Goal: Contribute content: Contribute content

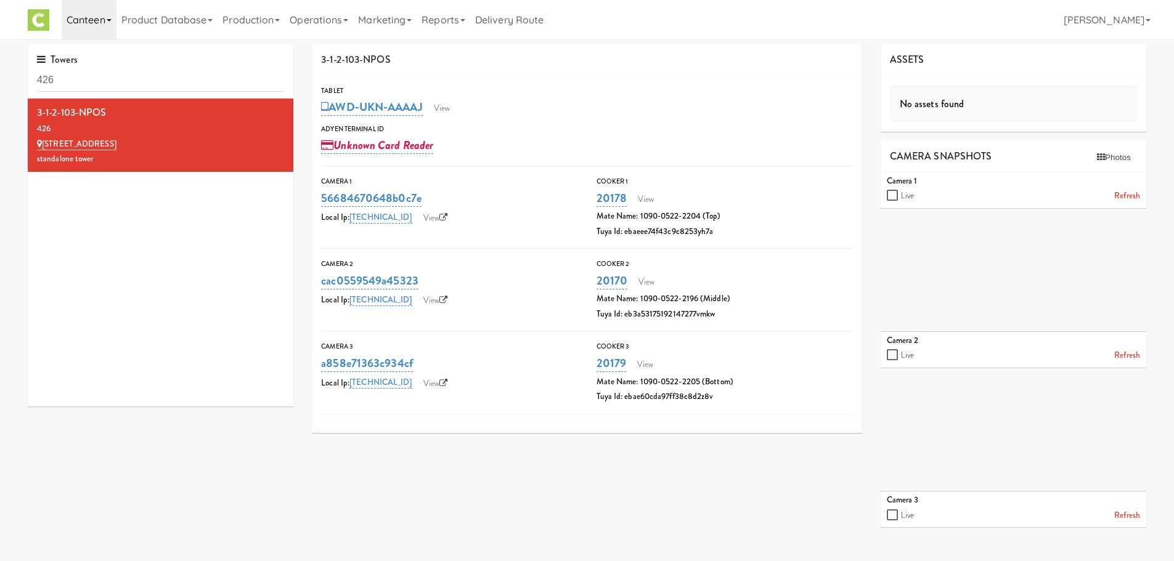
click at [91, 20] on link "Canteen" at bounding box center [89, 19] width 55 height 39
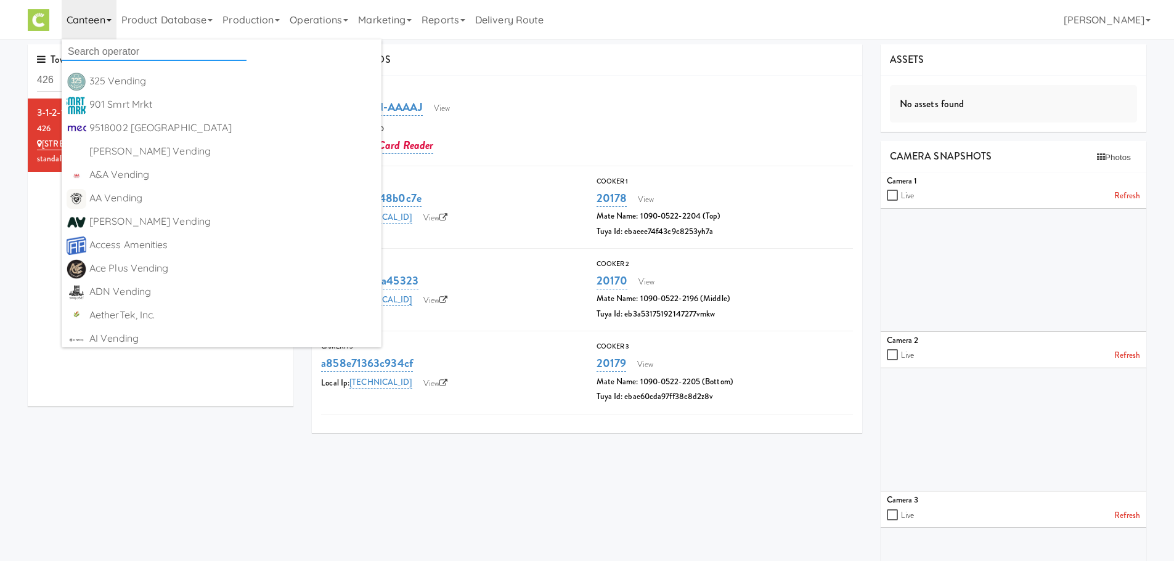
click at [92, 50] on input "text" at bounding box center [154, 52] width 185 height 18
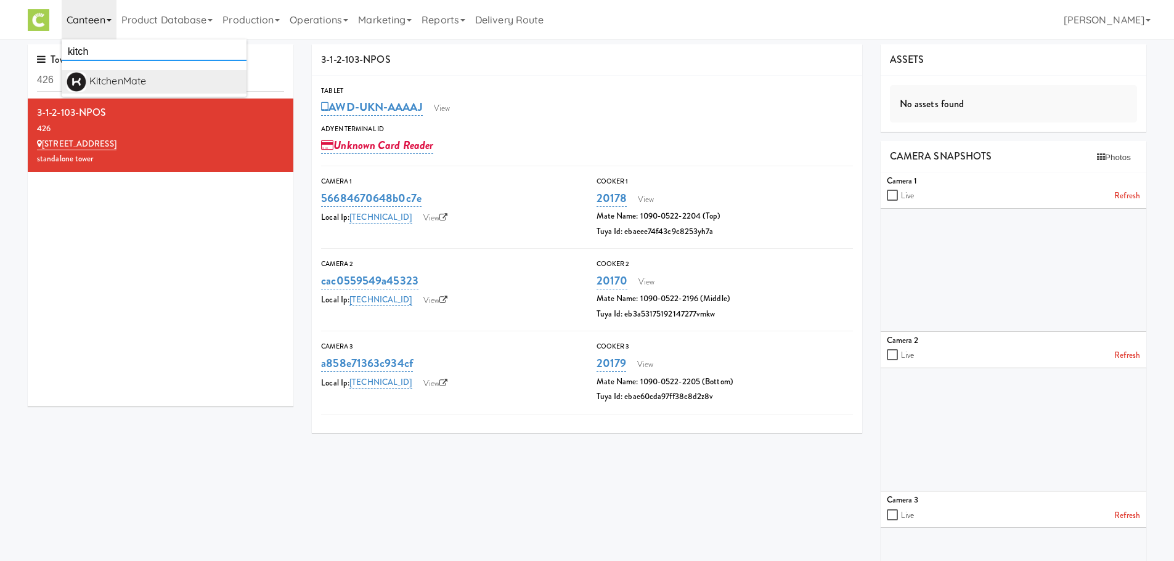
type input "kitch"
click at [137, 72] on div "KitchenMate" at bounding box center [165, 81] width 152 height 18
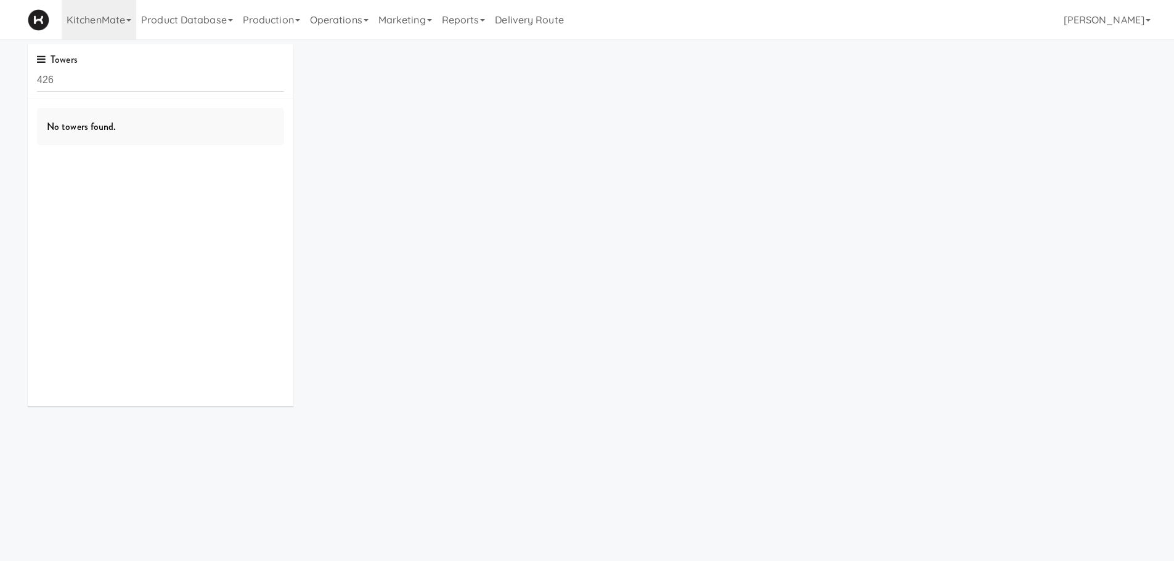
drag, startPoint x: 0, startPoint y: 0, endPoint x: 131, endPoint y: 71, distance: 148.9
click at [131, 71] on input "426" at bounding box center [160, 80] width 247 height 23
type input "4"
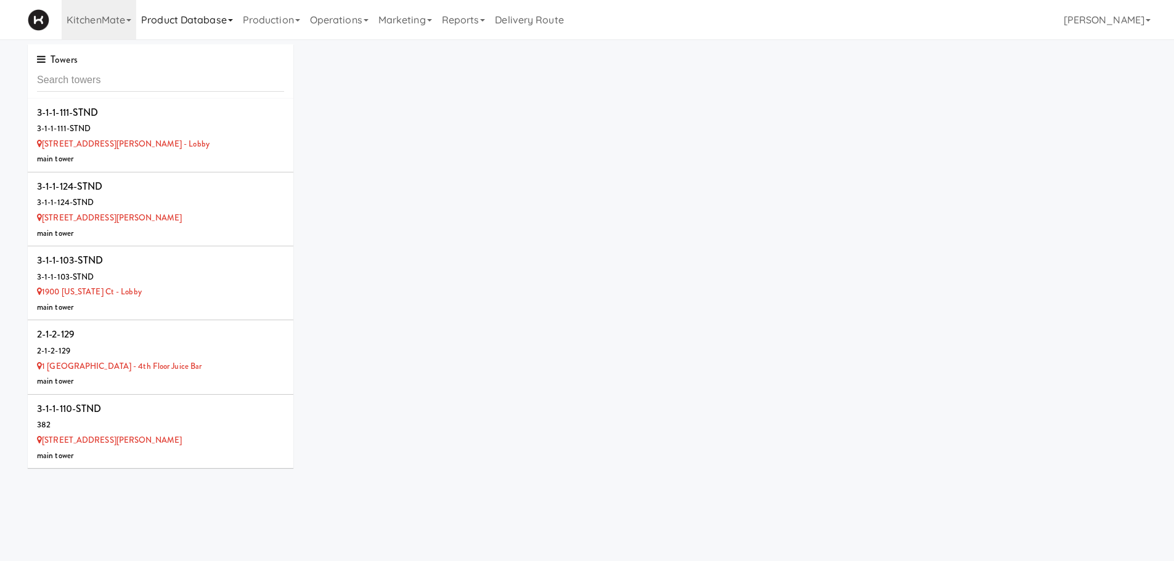
click at [227, 25] on link "Product Database" at bounding box center [187, 19] width 102 height 39
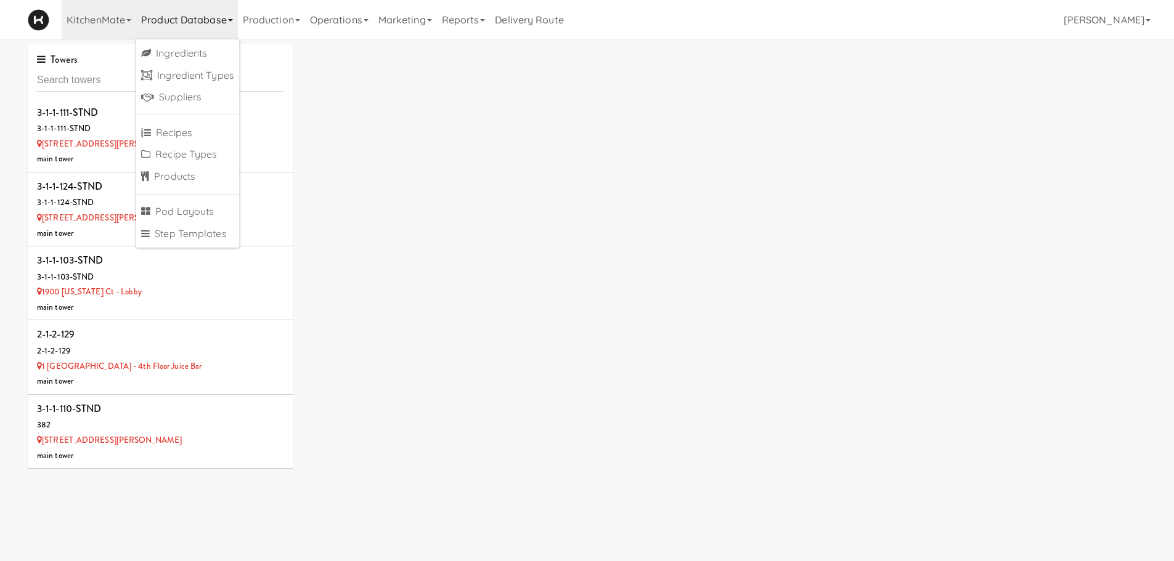
click at [178, 191] on ul "Ingredients Ingredient Types Suppliers Recipes Recipe Types Products Pod Layout…" at bounding box center [187, 143] width 103 height 208
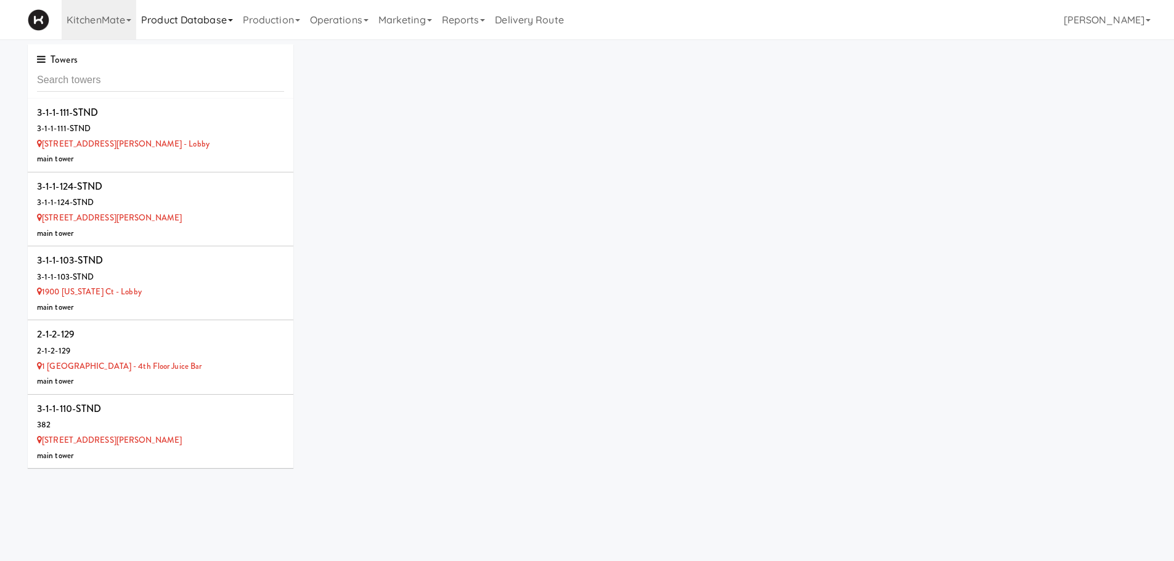
click at [171, 23] on link "Product Database" at bounding box center [187, 19] width 102 height 39
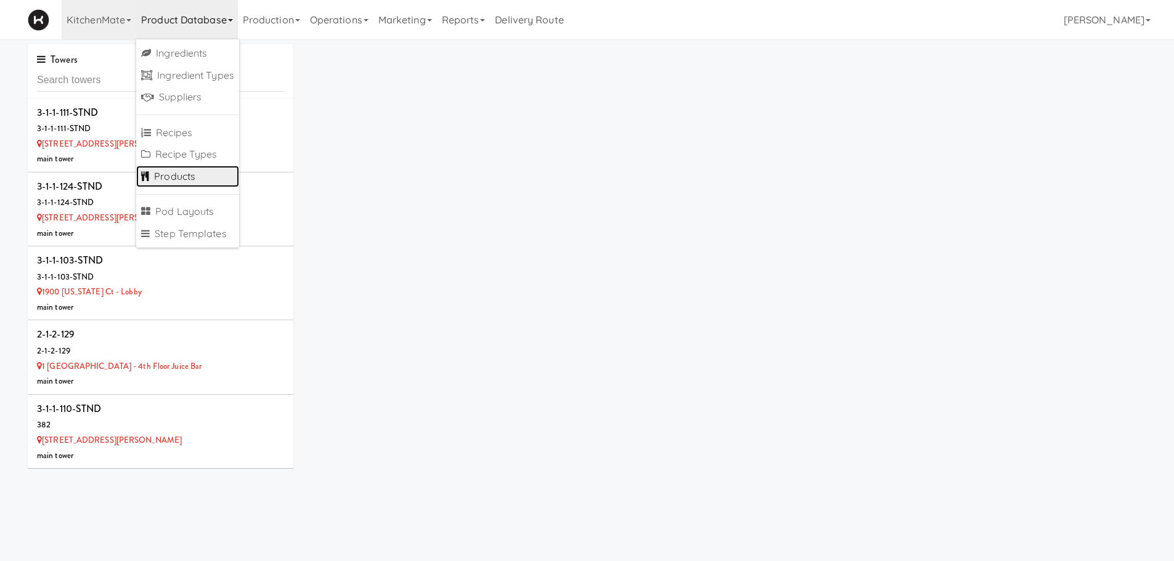
click at [166, 181] on link "Products" at bounding box center [187, 177] width 103 height 22
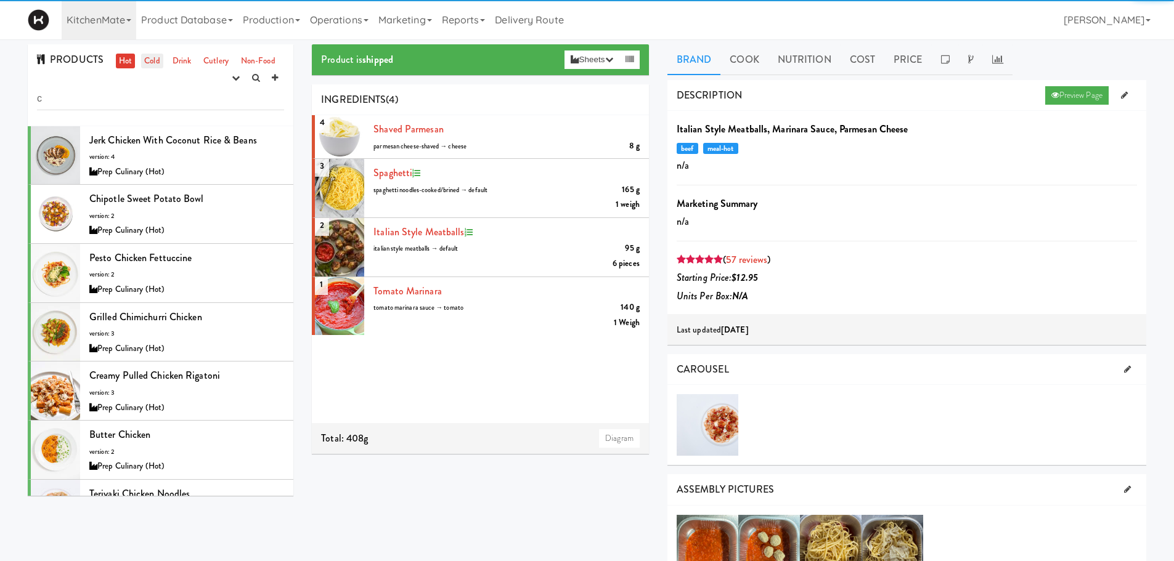
type input "c"
click at [150, 64] on link "Cold" at bounding box center [152, 61] width 22 height 15
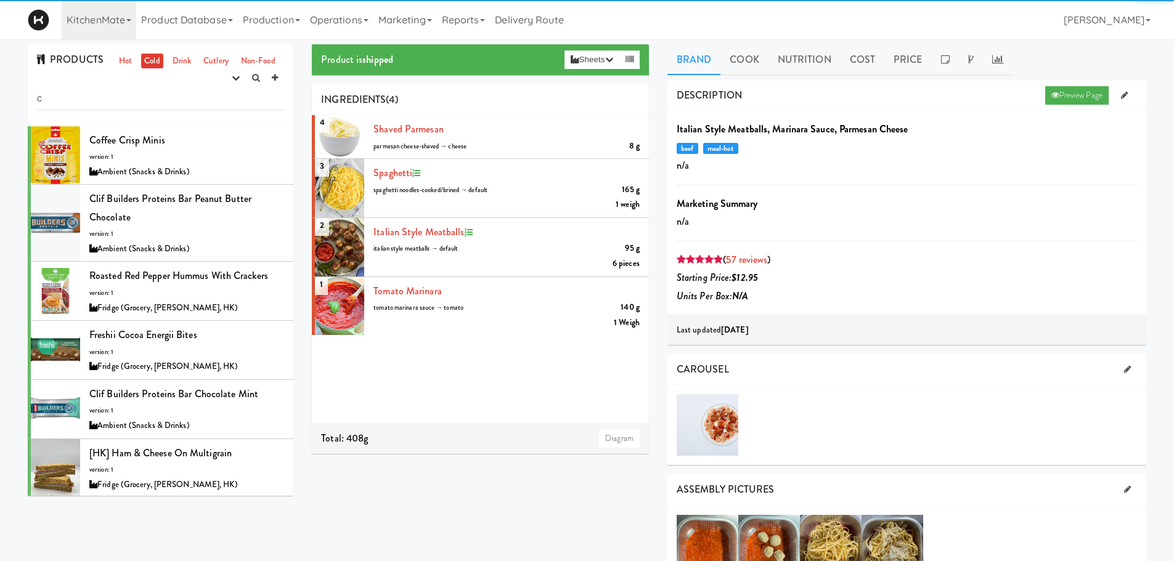
click at [129, 83] on div "PRODUCTS Hot Cold Drink Cutlery Non-Food experimenting finalized shipped discon…" at bounding box center [161, 85] width 266 height 82
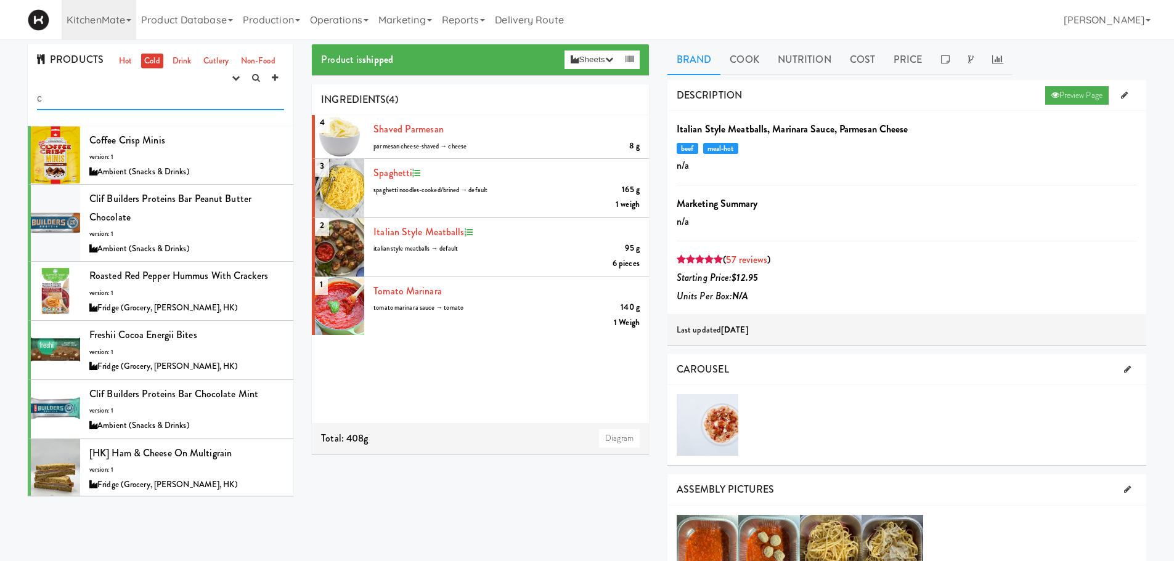
click at [129, 101] on input "c" at bounding box center [160, 98] width 247 height 23
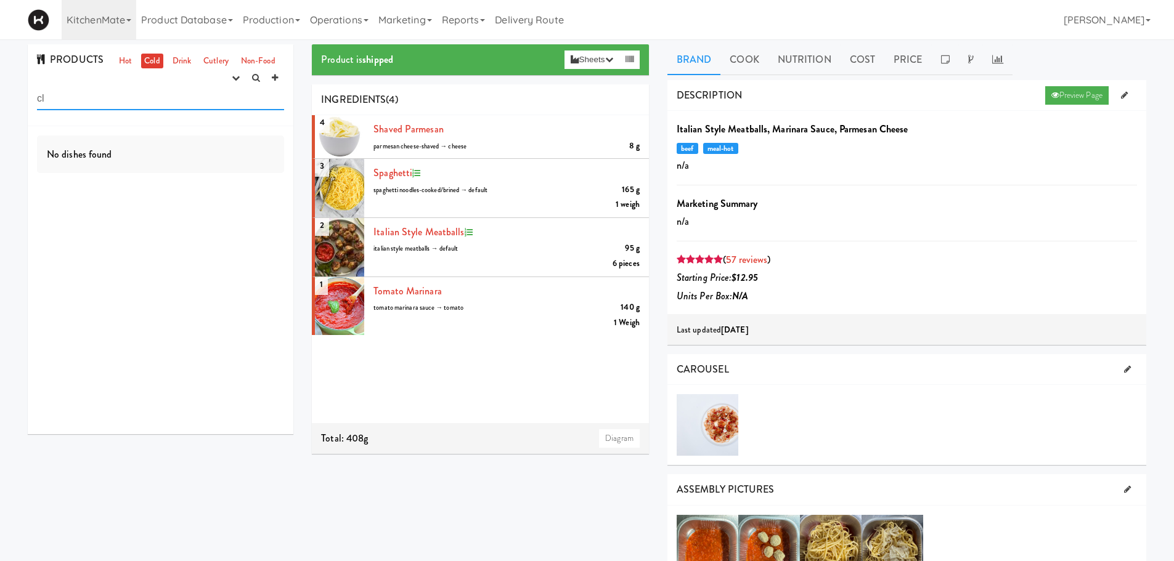
type input "c"
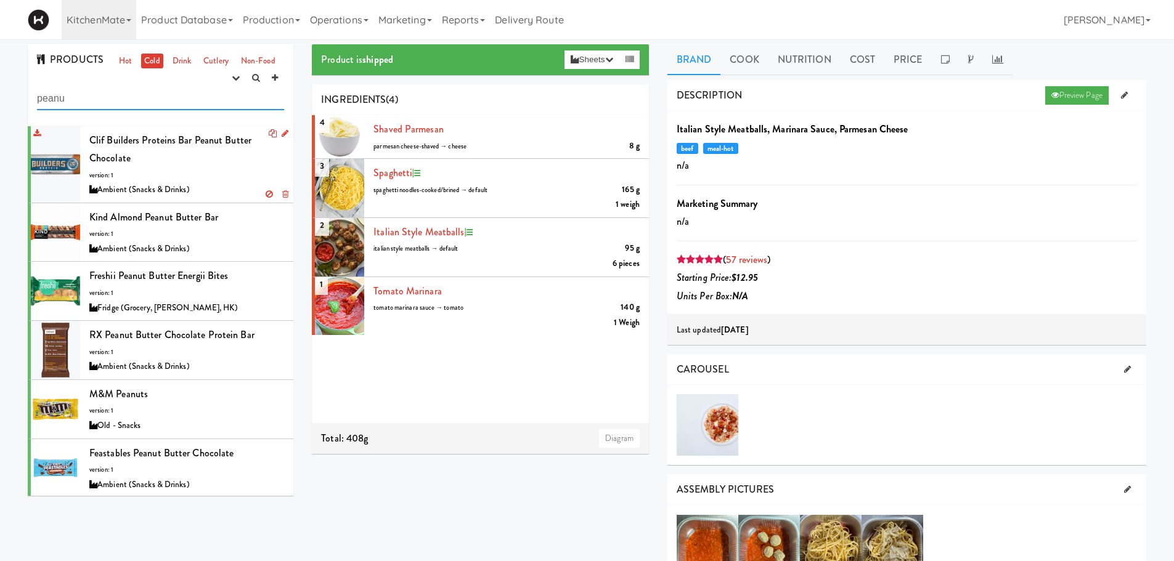
type input "peanu"
click at [206, 168] on div "Clif Builders proteins Bar Peanut Butter Chocolate version: 1 Ambient (Snacks &…" at bounding box center [186, 164] width 195 height 67
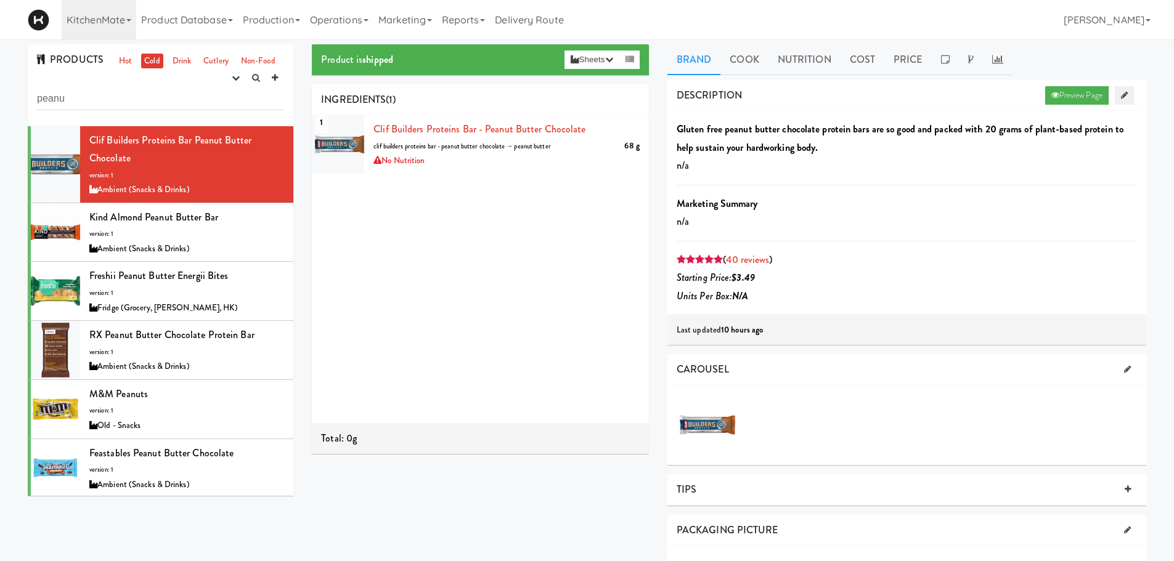
click at [1123, 94] on icon at bounding box center [1124, 95] width 7 height 8
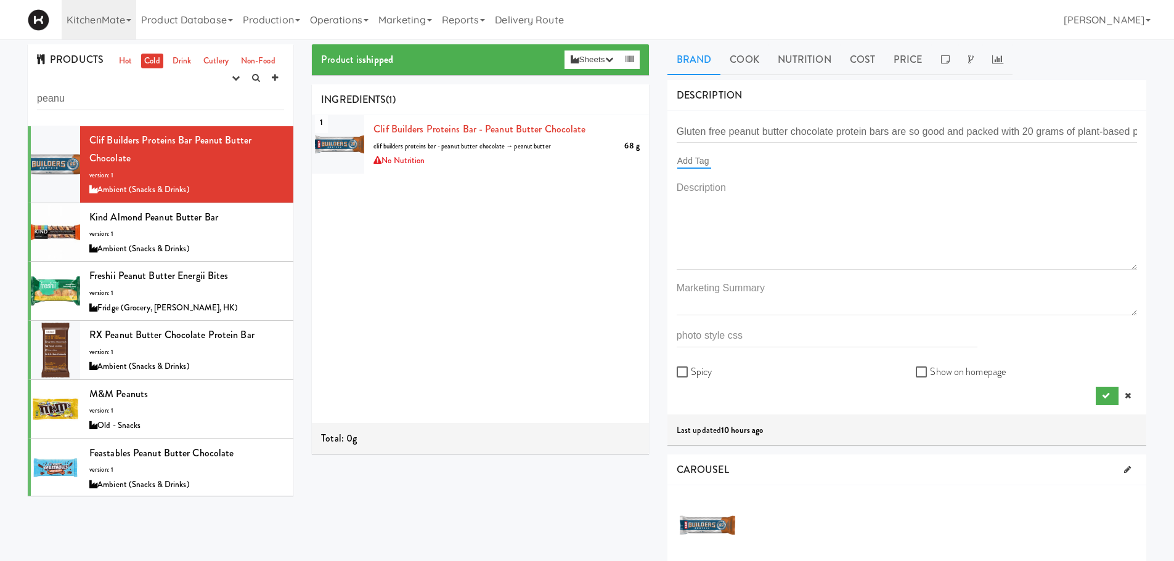
click at [697, 161] on input "text" at bounding box center [694, 161] width 34 height 16
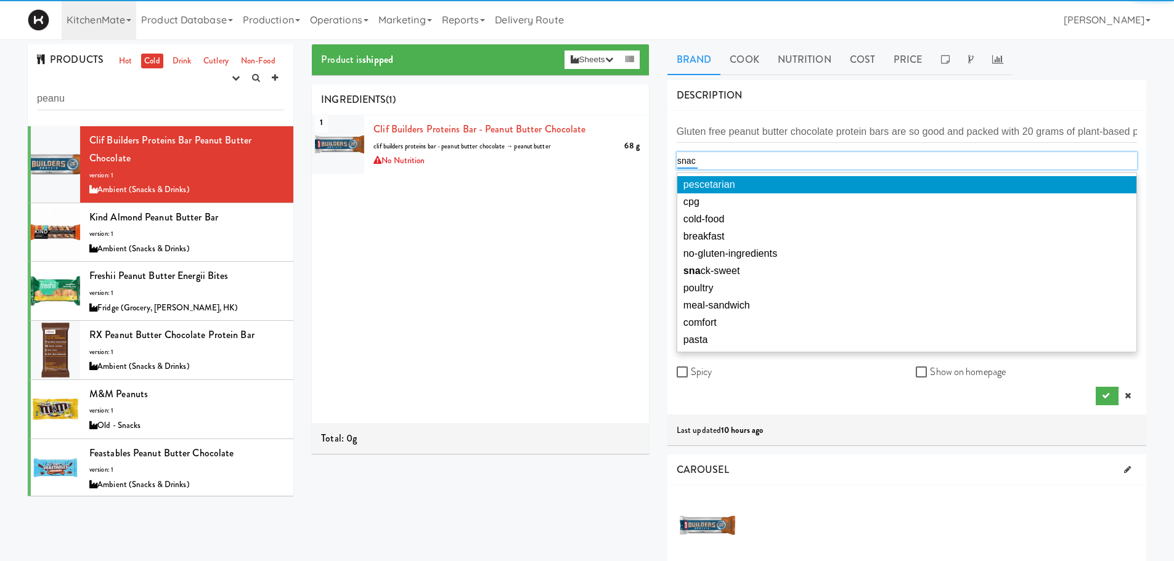
type input "snack"
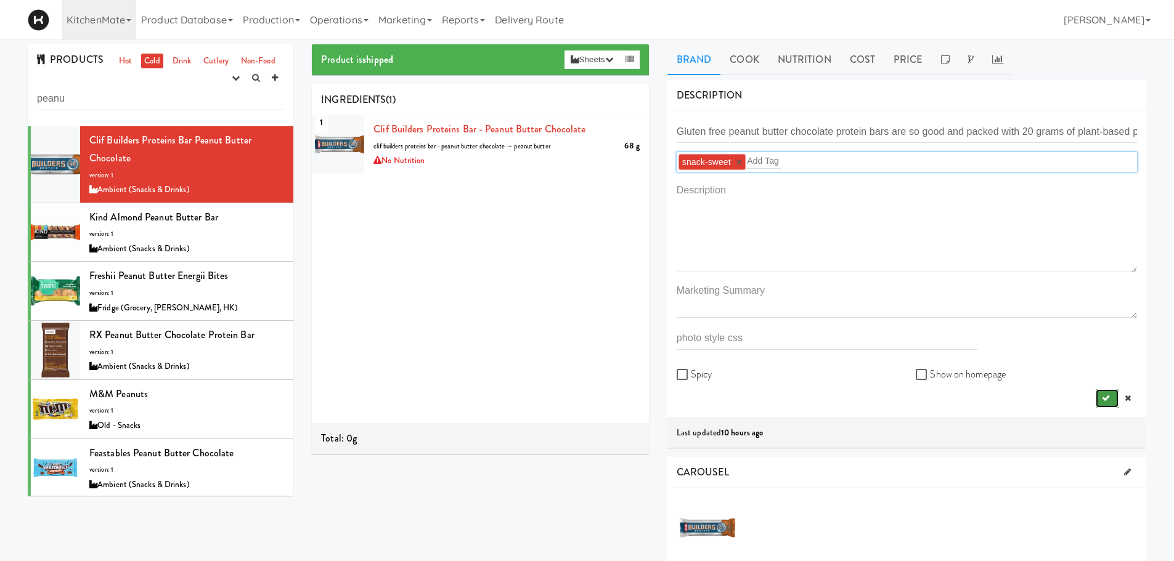
click at [1112, 399] on button "submit" at bounding box center [1107, 398] width 23 height 18
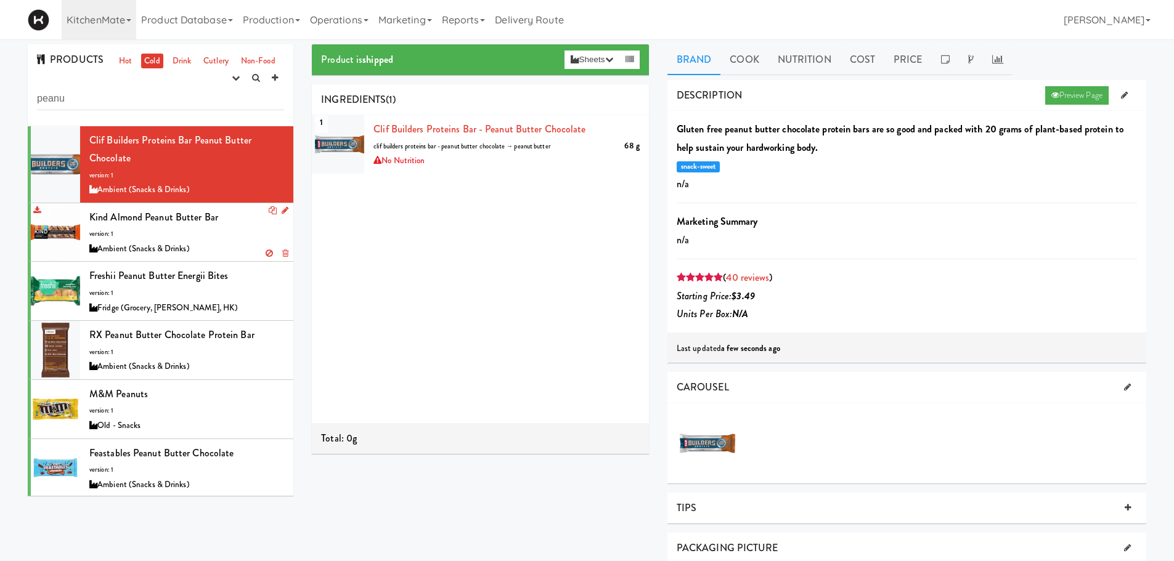
click at [155, 243] on div "Ambient (Snacks & Drinks)" at bounding box center [186, 249] width 195 height 15
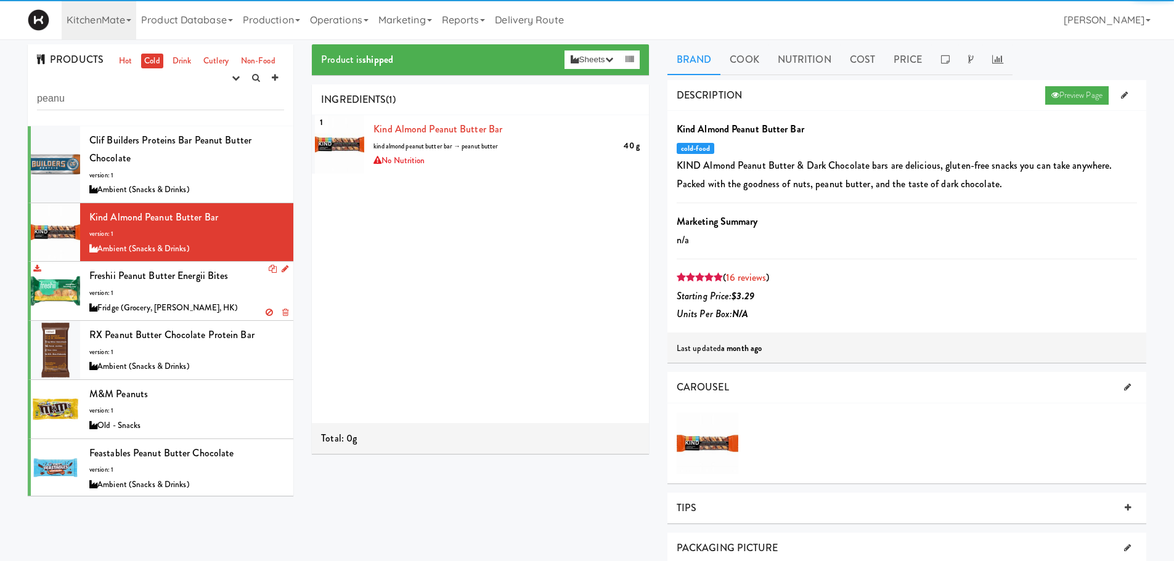
click at [166, 284] on div "Freshii Peanut Butter Energii Bites version: 1 Fridge (Grocery, Bev, HK)" at bounding box center [186, 291] width 195 height 49
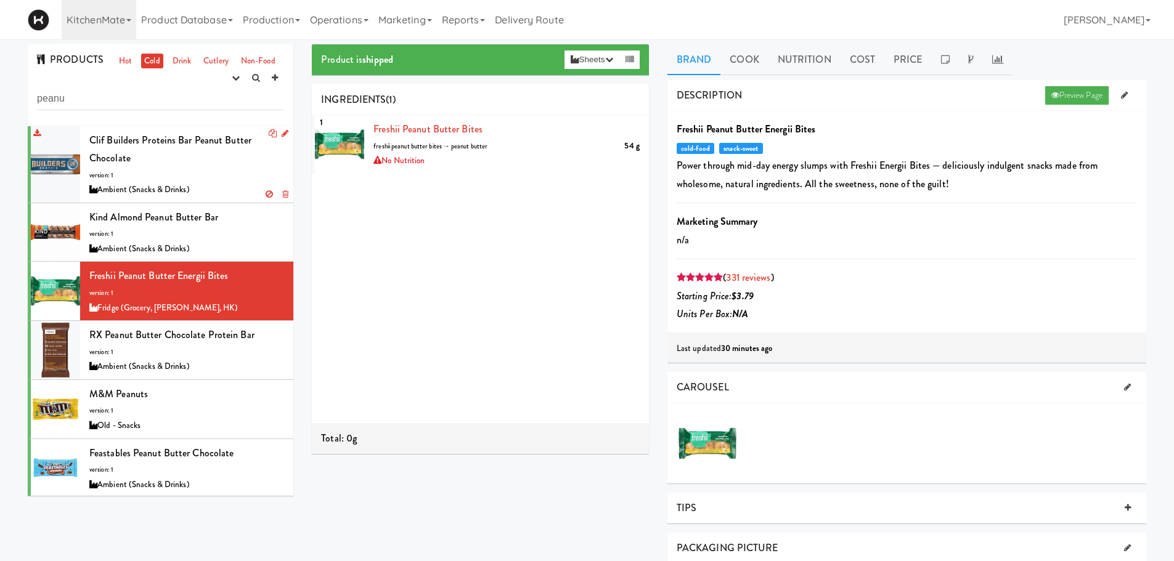
click at [166, 166] on div "Clif Builders proteins Bar Peanut Butter Chocolate version: 1 Ambient (Snacks &…" at bounding box center [186, 164] width 195 height 67
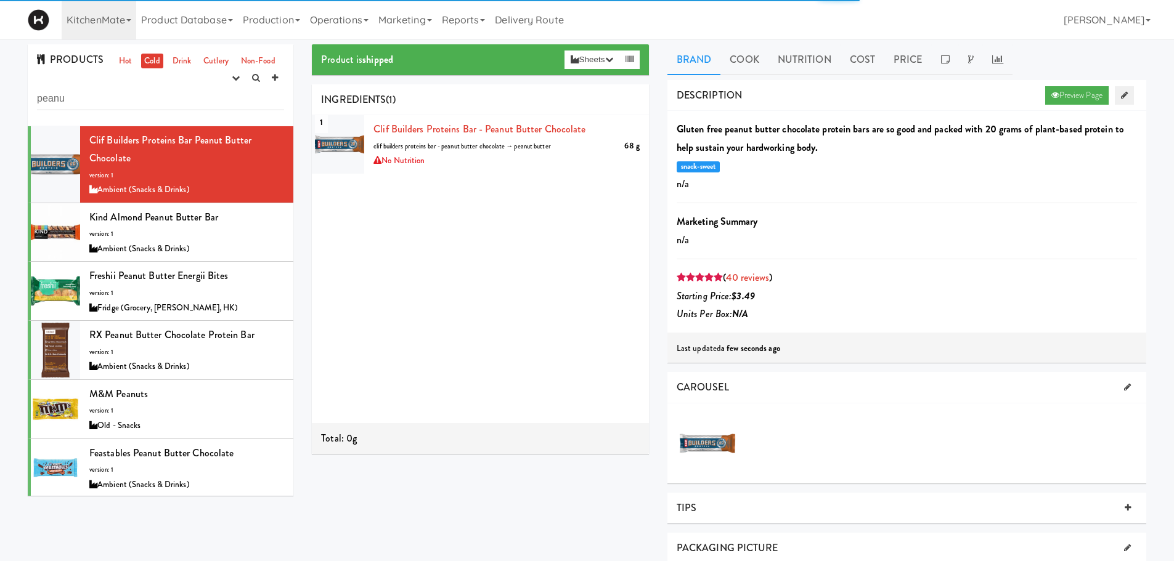
click at [1121, 100] on link at bounding box center [1124, 95] width 19 height 18
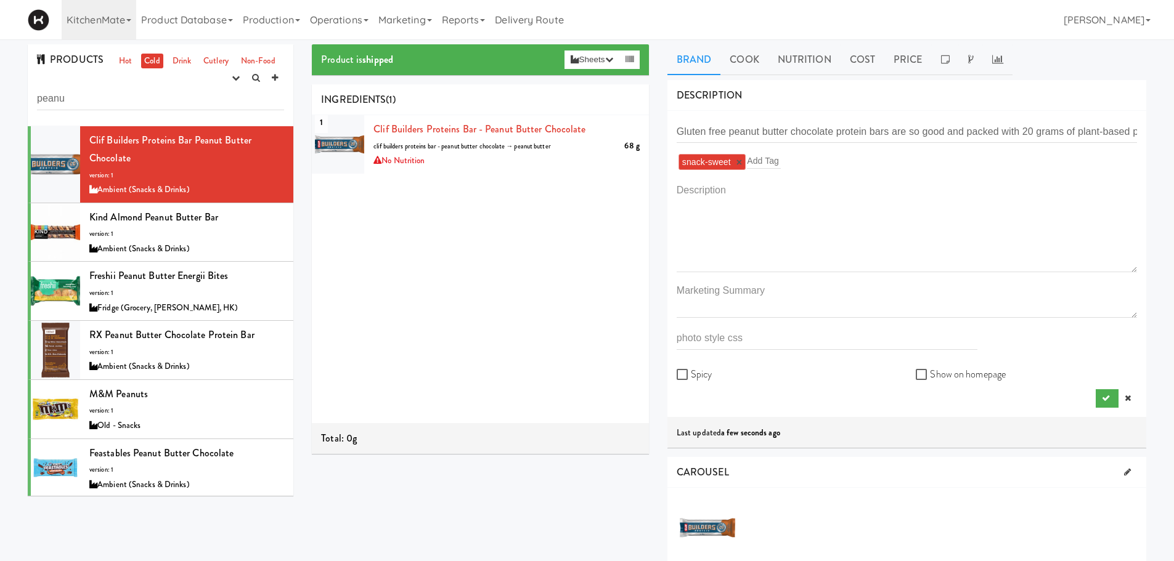
click at [967, 146] on div "Gluten free peanut butter chocolate protein bars are so good and packed with 20…" at bounding box center [907, 264] width 460 height 288
click at [879, 171] on div "snack-sweet × Add Tag" at bounding box center [907, 162] width 460 height 20
type input "cold"
click at [1103, 388] on div "Show on homepage" at bounding box center [1026, 374] width 240 height 31
click at [1107, 395] on icon "submit" at bounding box center [1106, 398] width 8 height 8
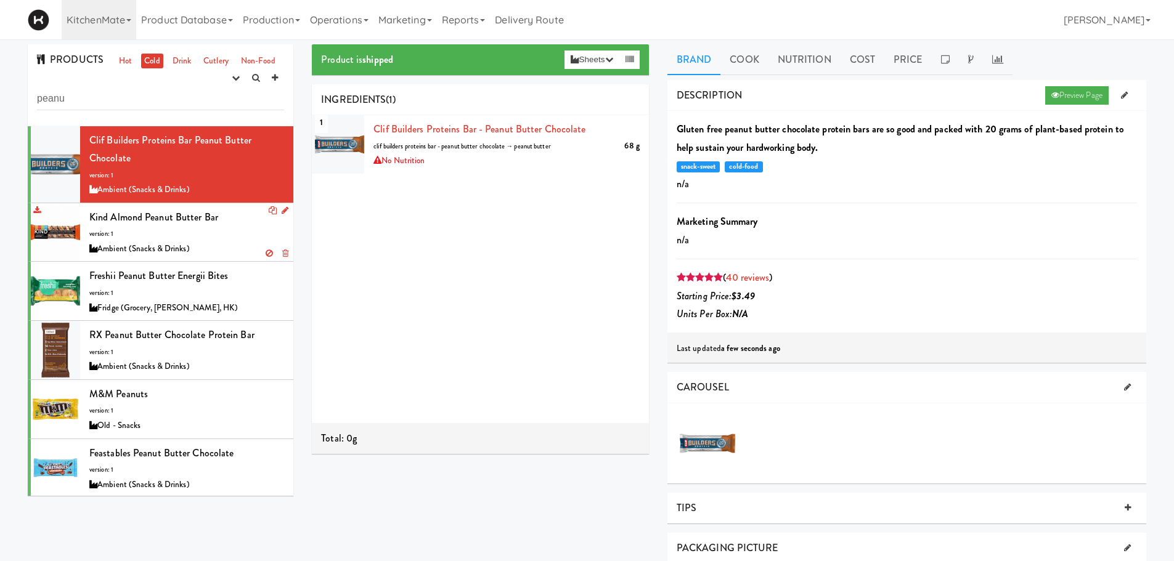
click at [171, 242] on div "Ambient (Snacks & Drinks)" at bounding box center [186, 249] width 195 height 15
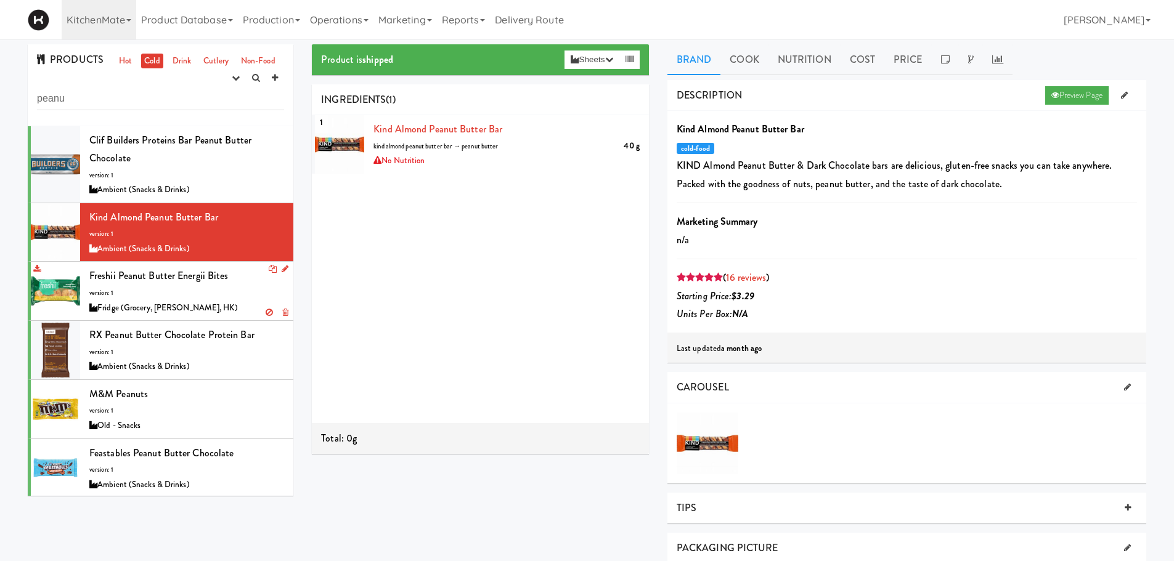
click at [207, 276] on span "Freshii Peanut Butter Energii Bites" at bounding box center [158, 276] width 139 height 14
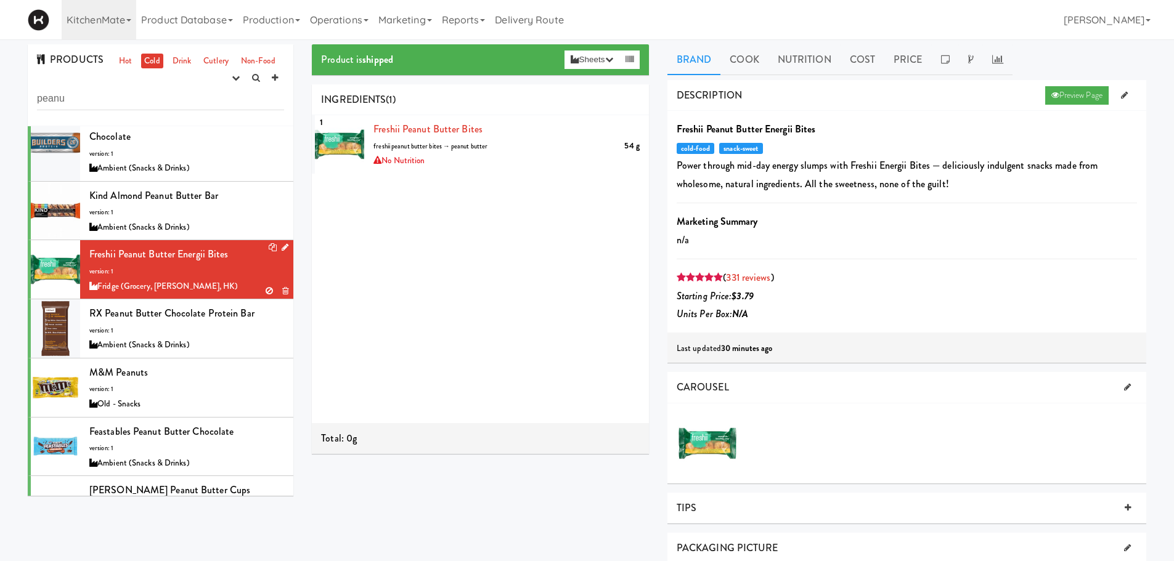
scroll to position [25, 0]
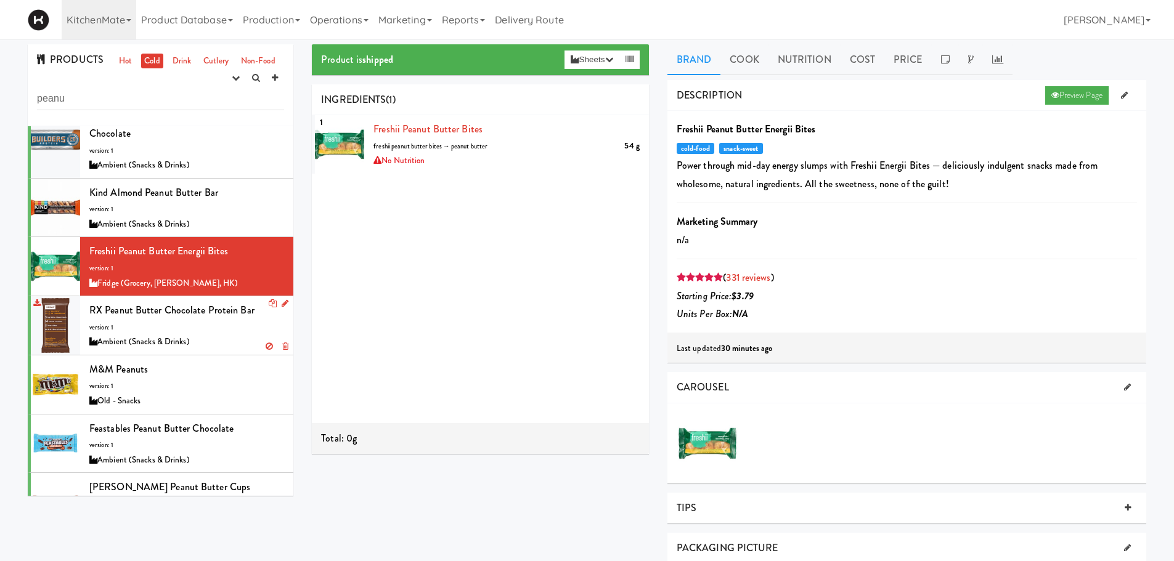
click at [212, 320] on div "RX Peanut Butter Chocolate Protein Bar version: 1 Ambient (Snacks & Drinks)" at bounding box center [186, 325] width 195 height 49
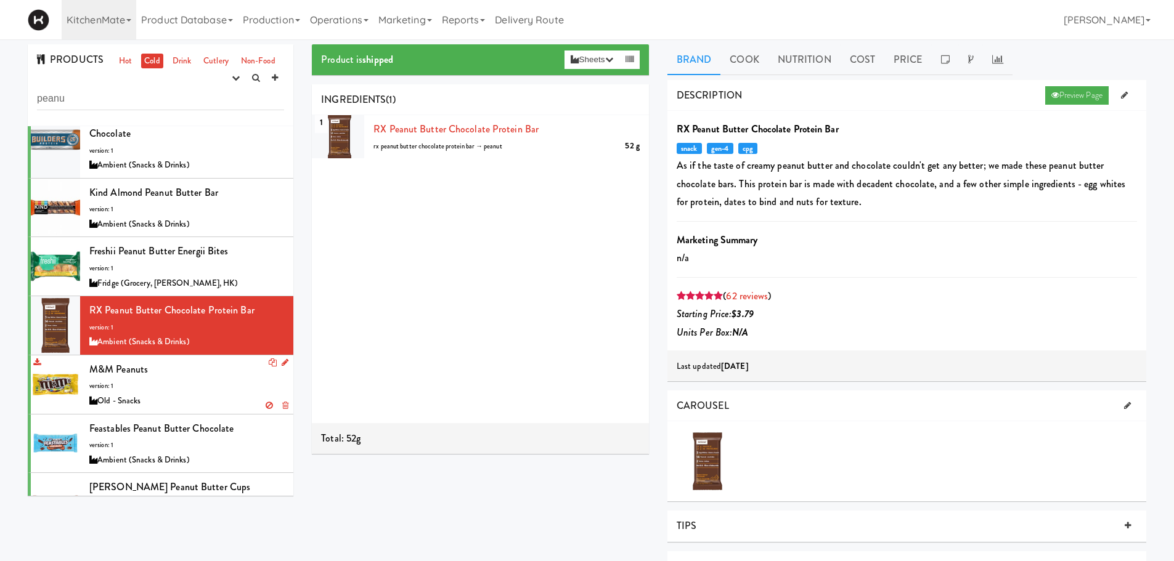
click at [209, 356] on li "M&M Peanuts version: 1 Old - Snacks" at bounding box center [161, 385] width 266 height 59
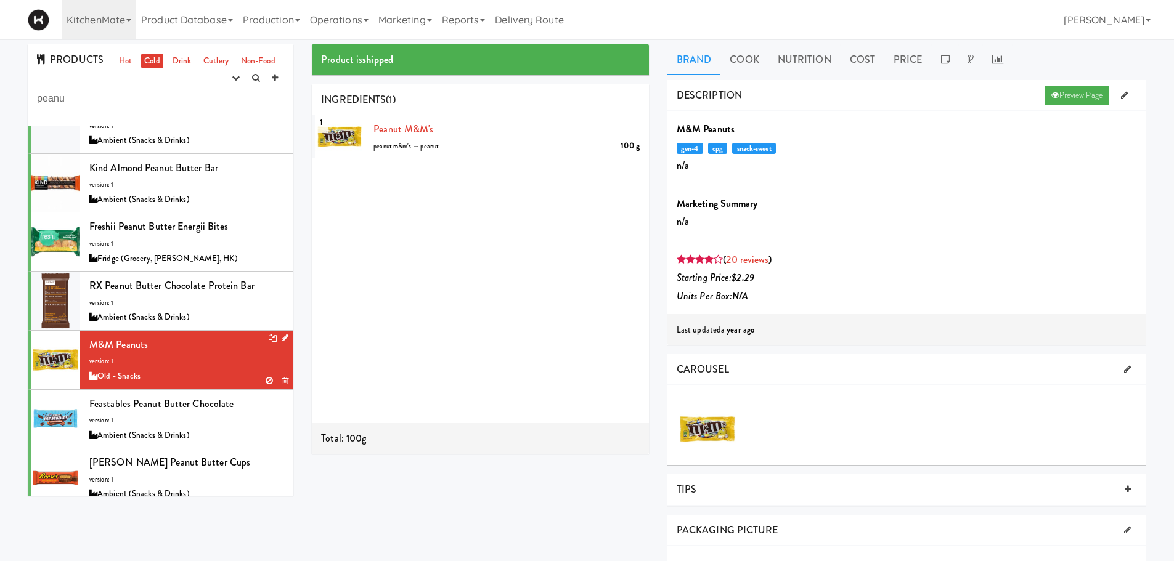
scroll to position [74, 0]
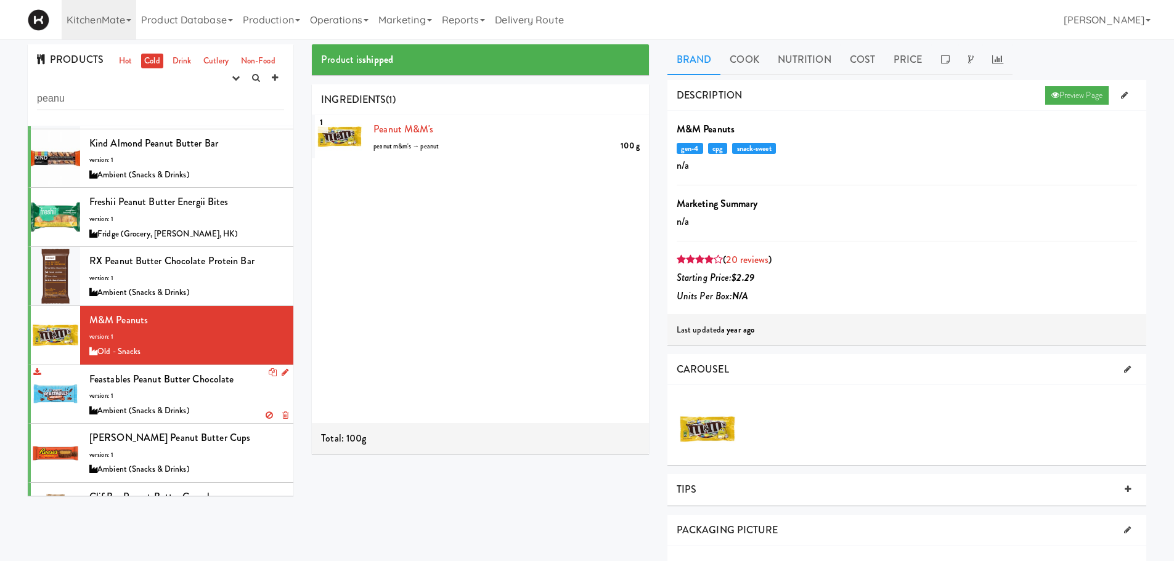
click at [218, 404] on div "Ambient (Snacks & Drinks)" at bounding box center [186, 411] width 195 height 15
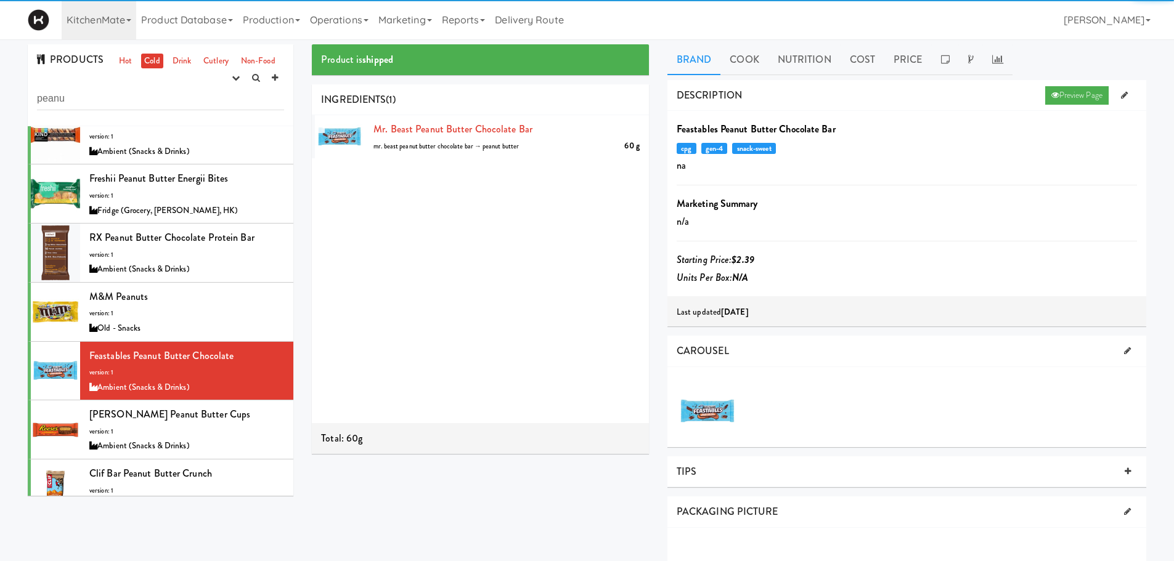
scroll to position [98, 0]
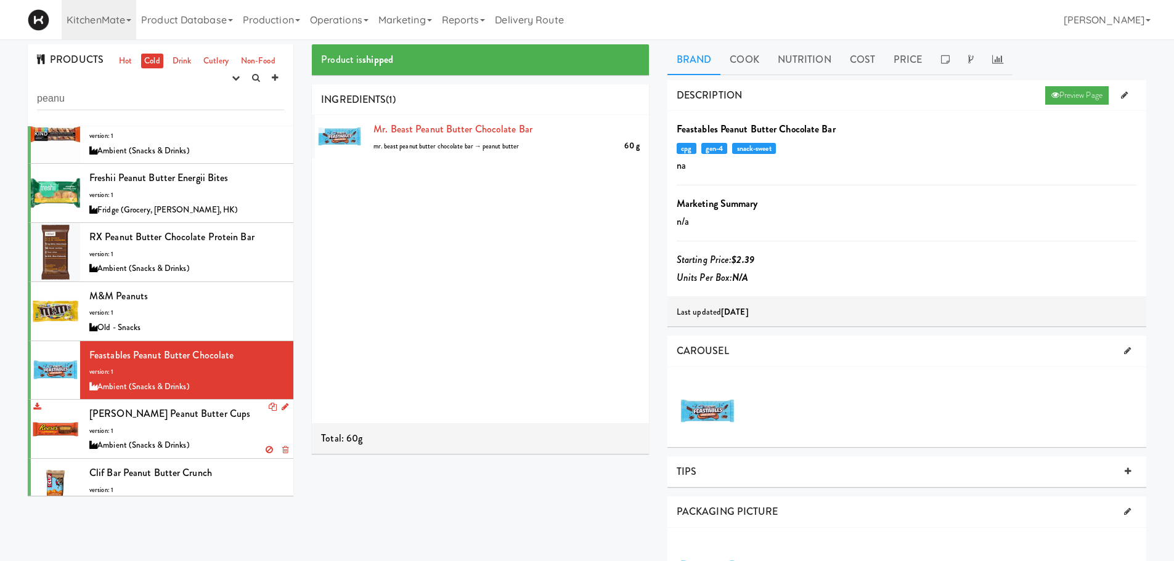
click at [227, 439] on div "Ambient (Snacks & Drinks)" at bounding box center [186, 445] width 195 height 15
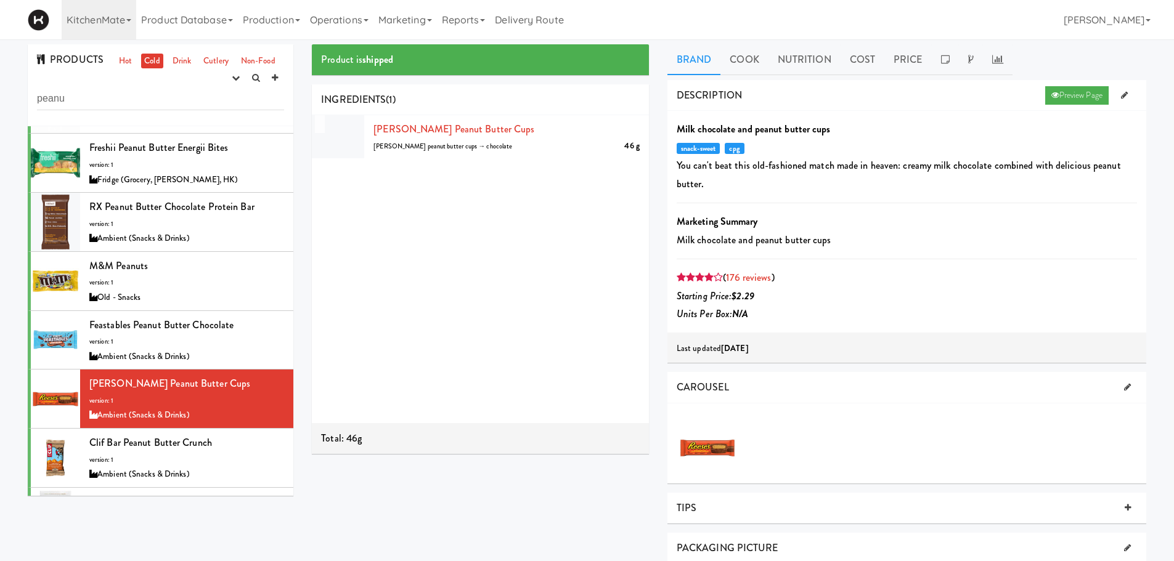
scroll to position [126, 0]
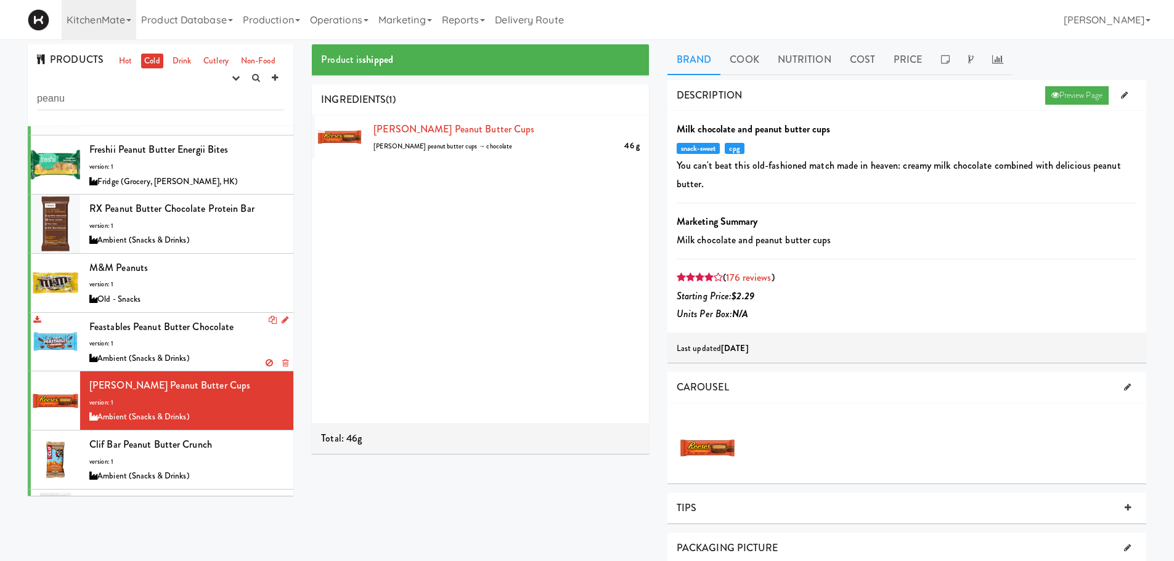
click at [218, 359] on div "Ambient (Snacks & Drinks)" at bounding box center [186, 358] width 195 height 15
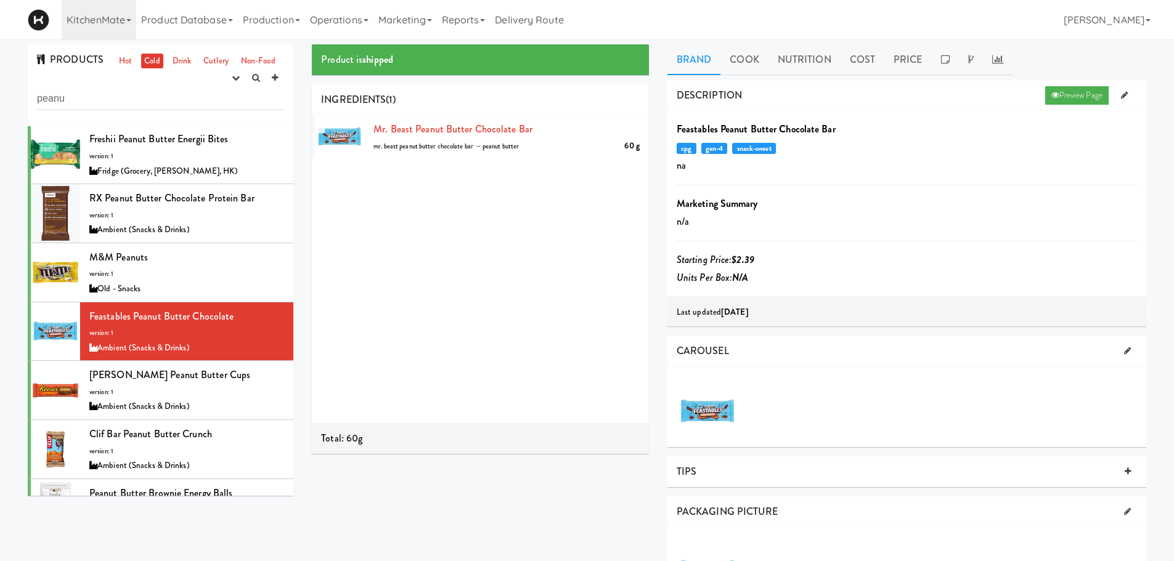
scroll to position [137, 0]
click at [179, 68] on link "Drink" at bounding box center [181, 61] width 25 height 15
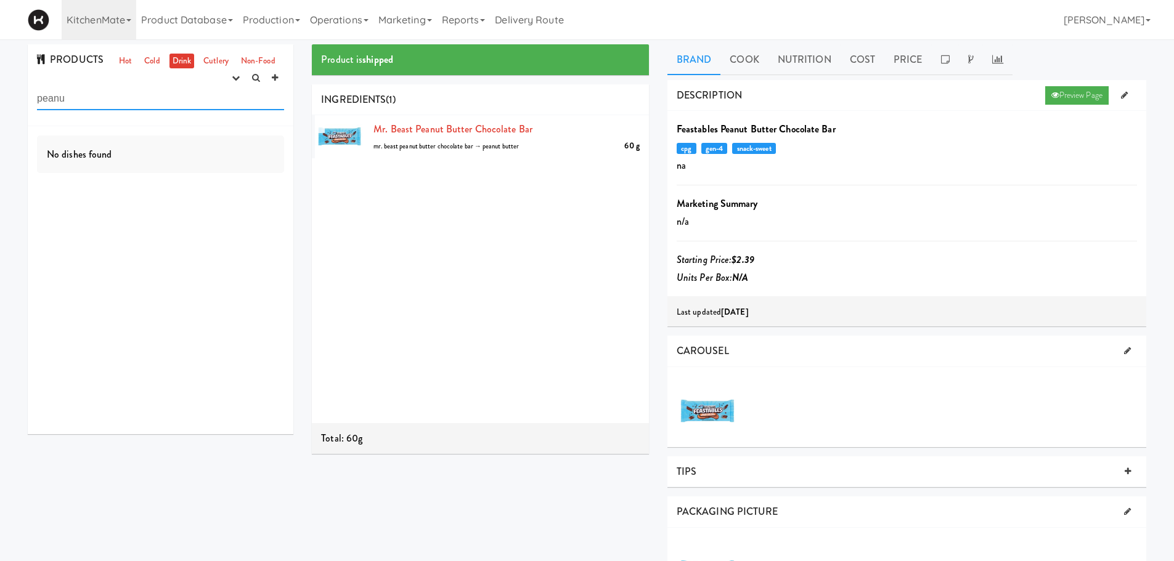
drag, startPoint x: 149, startPoint y: 97, endPoint x: 0, endPoint y: 116, distance: 150.3
click at [0, 116] on div "PRODUCTS Hot Cold Drink Cutlery Non-Food experimenting finalized shipped discon…" at bounding box center [587, 458] width 1174 height 828
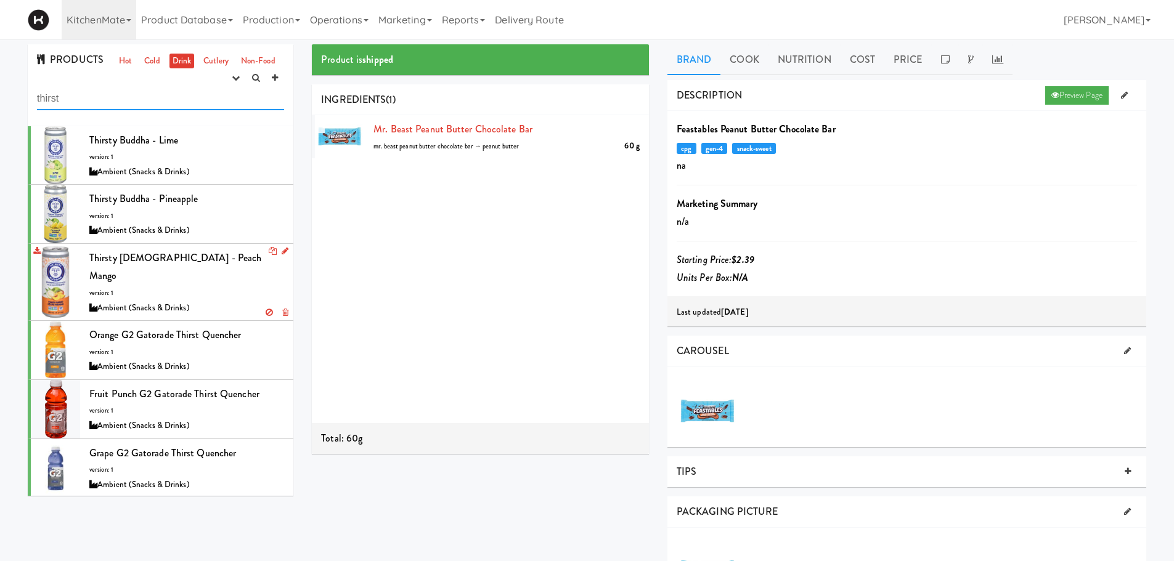
type input "thirst"
click at [122, 260] on span "Thirsty Buddha - Peach Mango" at bounding box center [175, 267] width 172 height 33
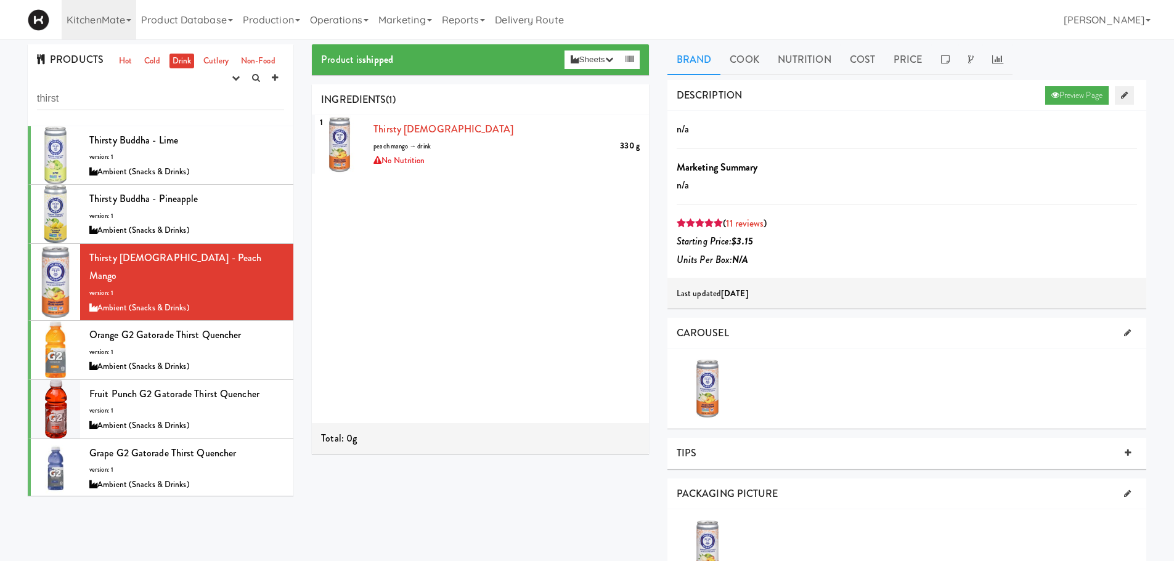
click at [1125, 98] on icon at bounding box center [1124, 95] width 7 height 8
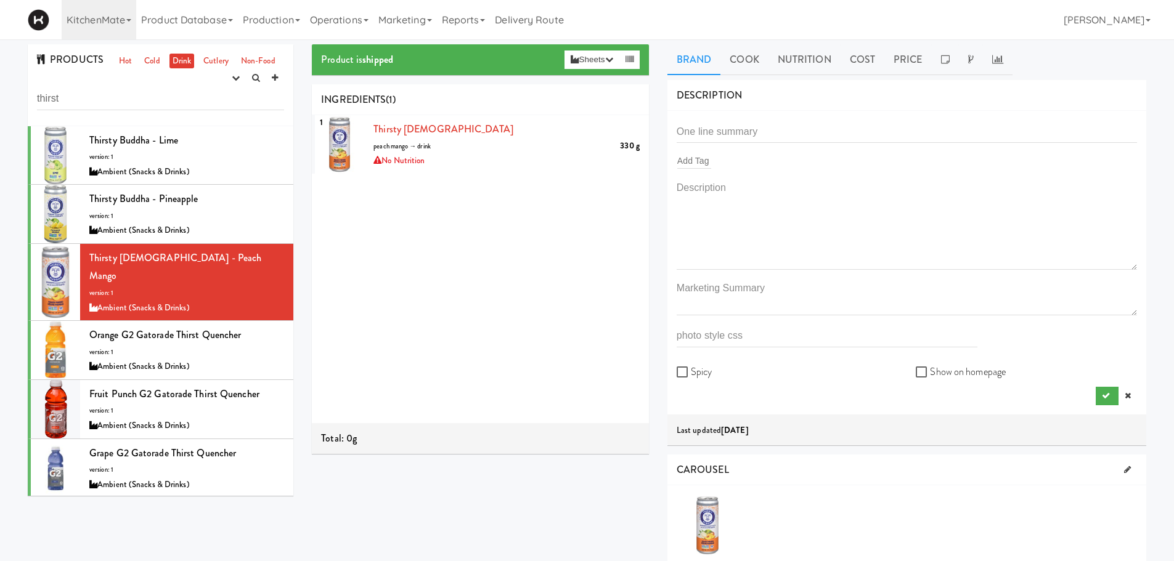
click at [736, 160] on div "Add Tag" at bounding box center [907, 160] width 460 height 17
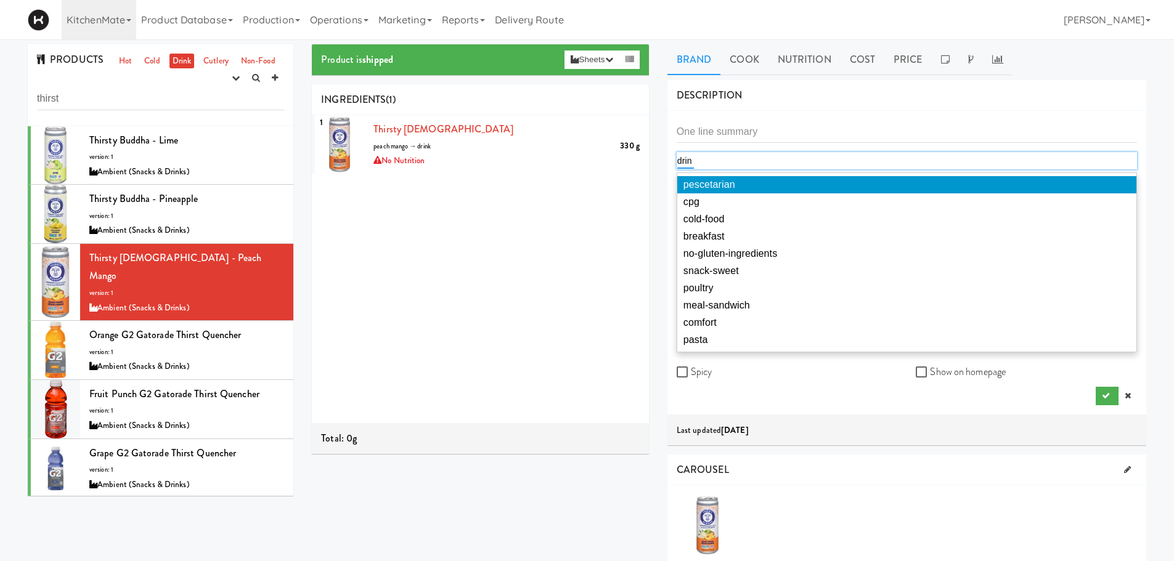
type input "drink"
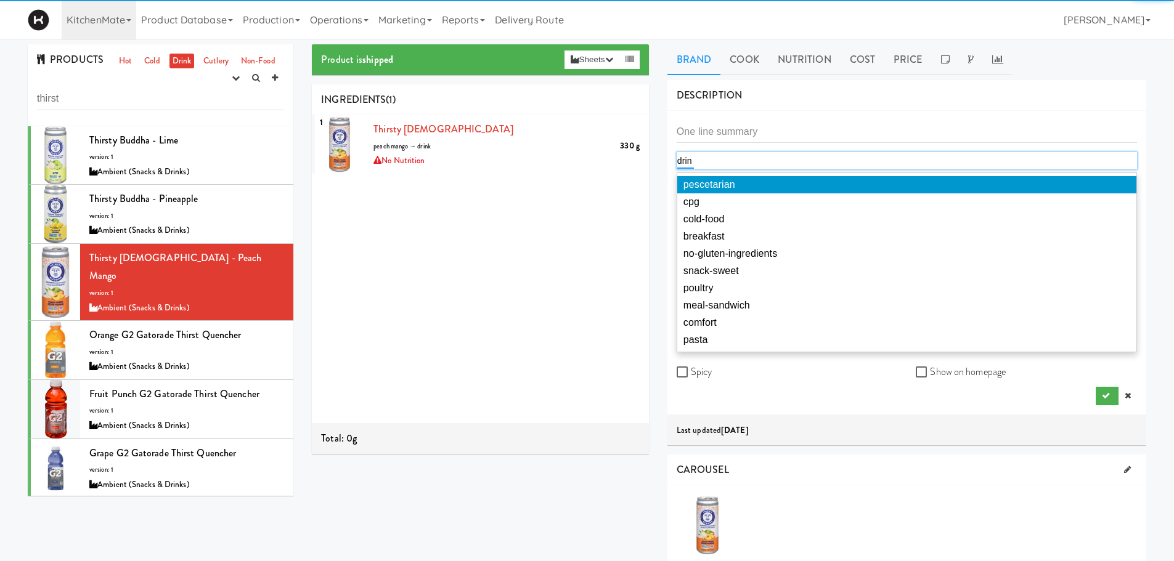
type input "drink"
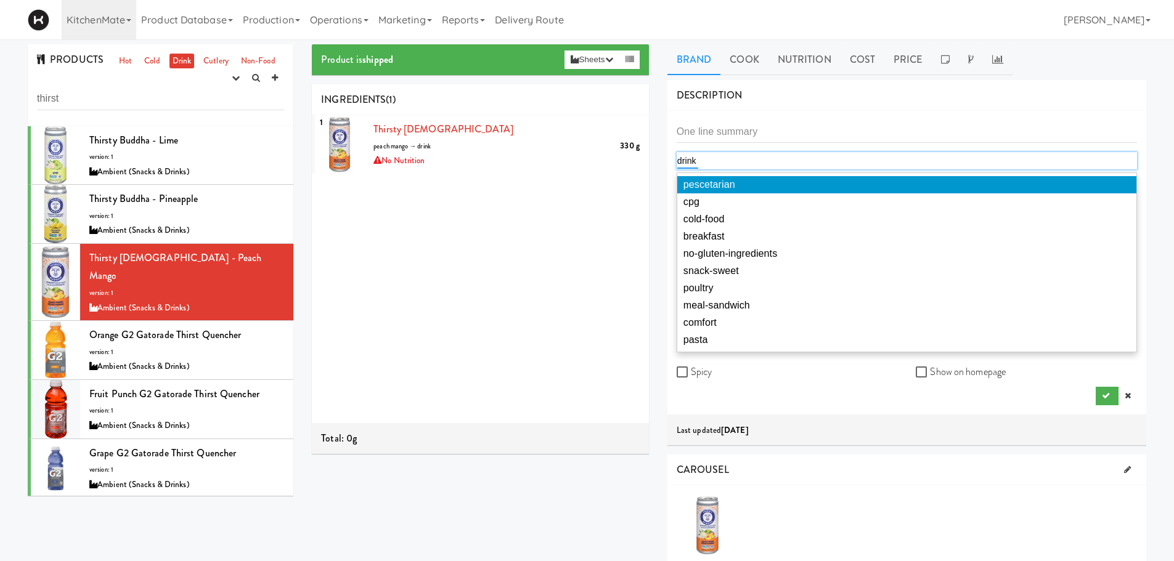
type input "drink"
click at [600, 215] on div "1 Thirsty Buddha 330 g peach mango → drink No Nutrition" at bounding box center [480, 269] width 337 height 308
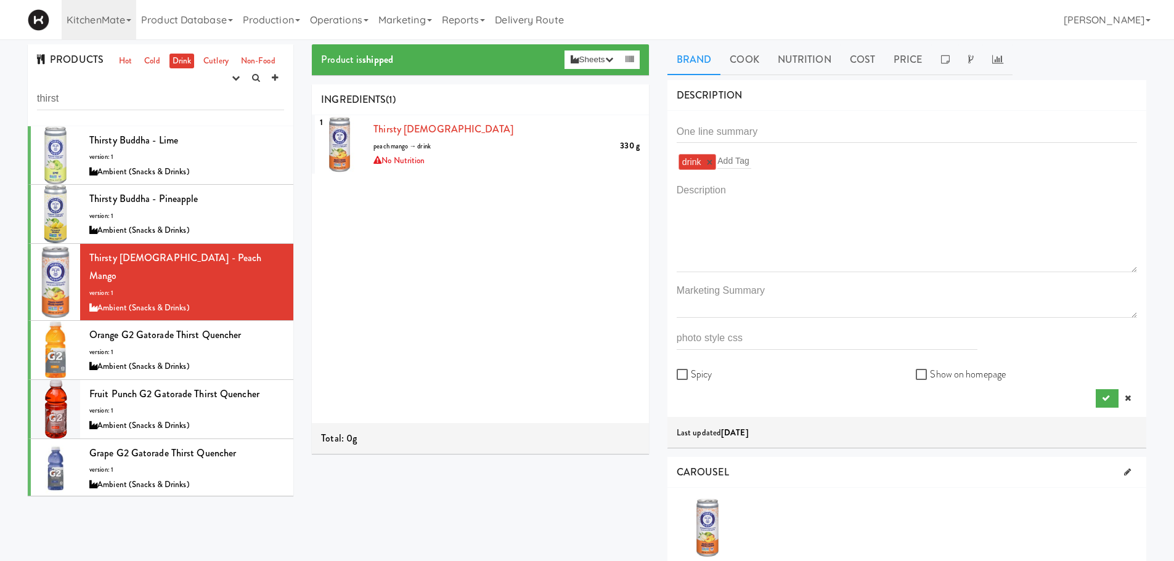
click at [1105, 411] on div "drink × Add Tag Spicy Show on homepage" at bounding box center [906, 264] width 479 height 306
click at [1105, 407] on button "submit" at bounding box center [1107, 398] width 23 height 18
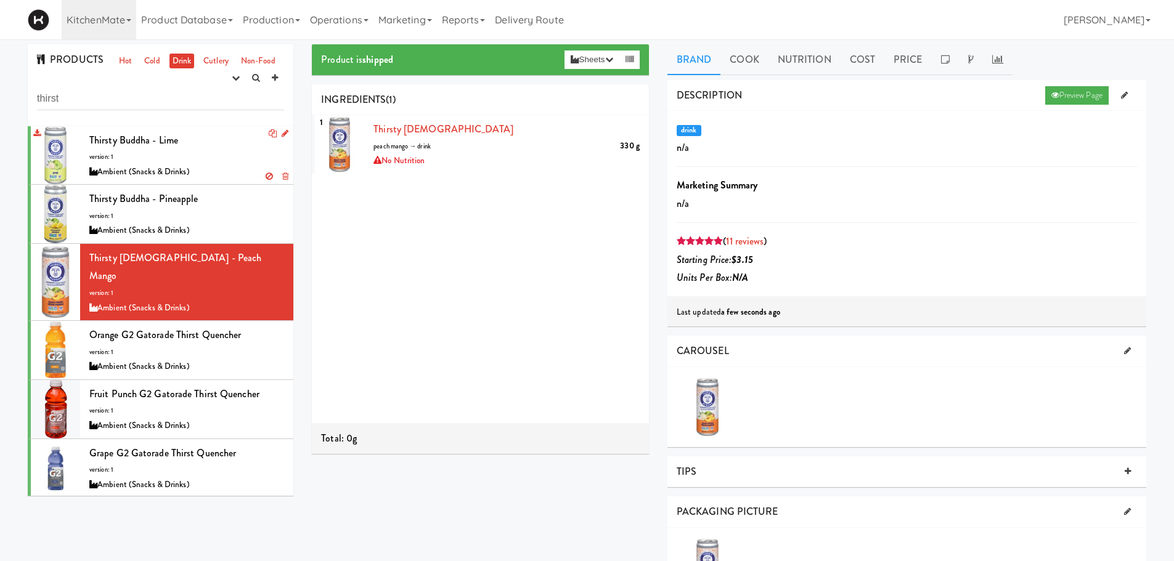
click at [174, 173] on div "Ambient (Snacks & Drinks)" at bounding box center [186, 172] width 195 height 15
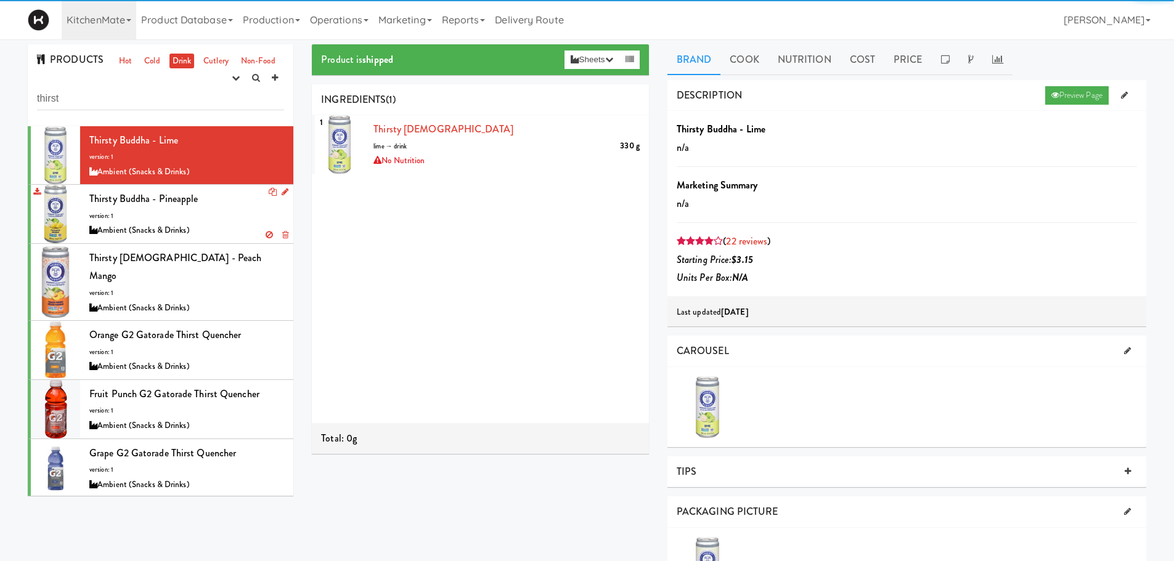
click at [183, 200] on span "Thirsty Buddha - Pineapple" at bounding box center [143, 199] width 109 height 14
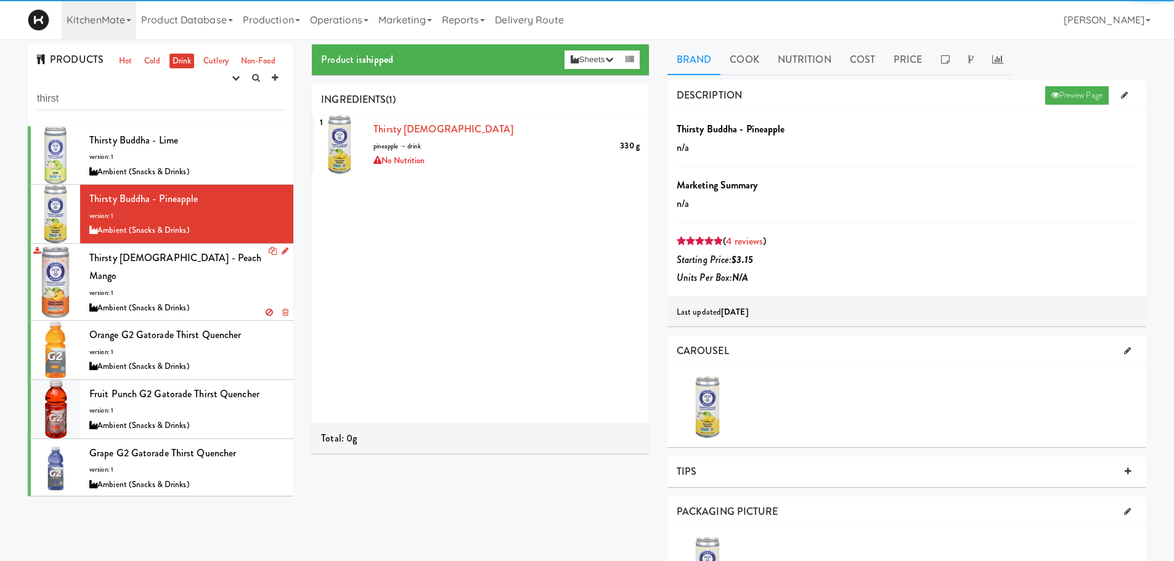
click at [190, 267] on div "Thirsty Buddha - Peach Mango version: 1 Ambient (Snacks & Drinks)" at bounding box center [186, 282] width 195 height 67
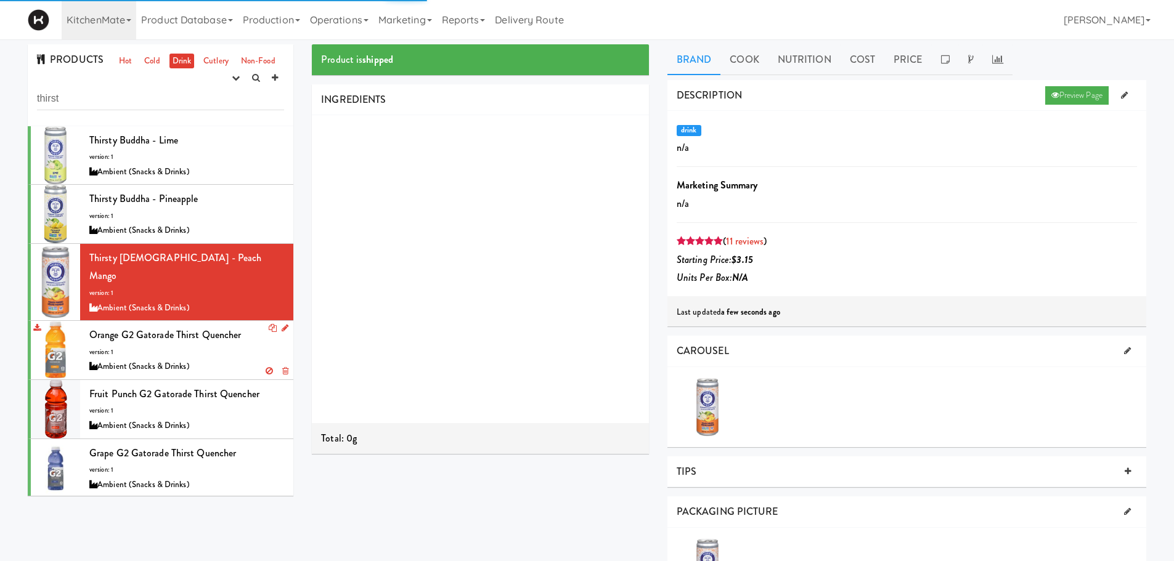
click at [185, 340] on div "Orange G2 Gatorade Thirst Quencher version: 1 Ambient (Snacks & Drinks)" at bounding box center [186, 350] width 195 height 49
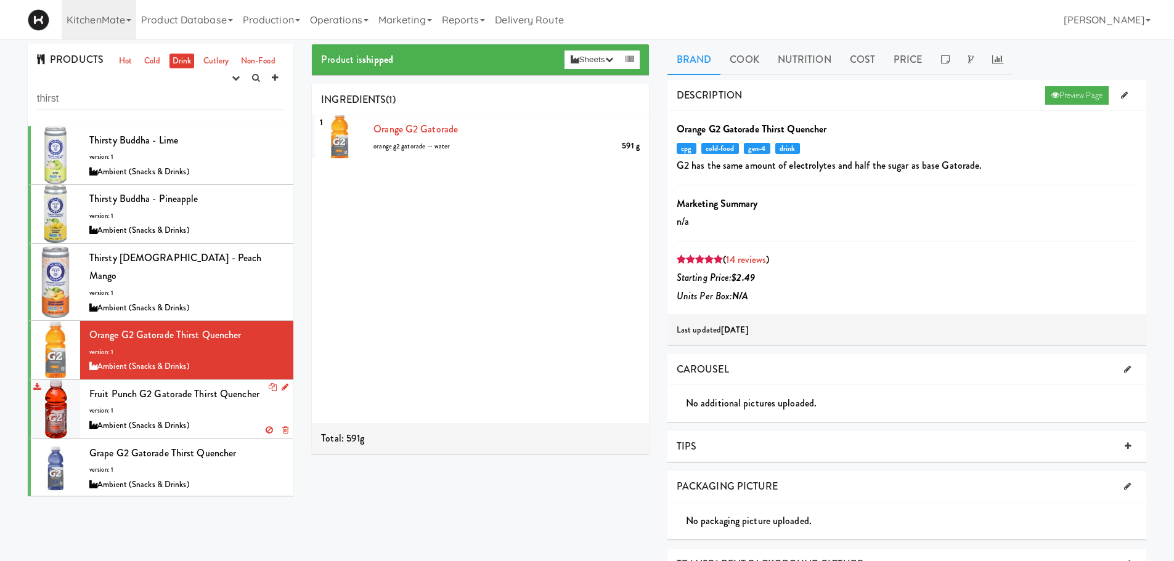
click at [177, 389] on div "Fruit Punch G2 Gatorade Thirst Quencher version: 1 Ambient (Snacks & Drinks)" at bounding box center [186, 409] width 195 height 49
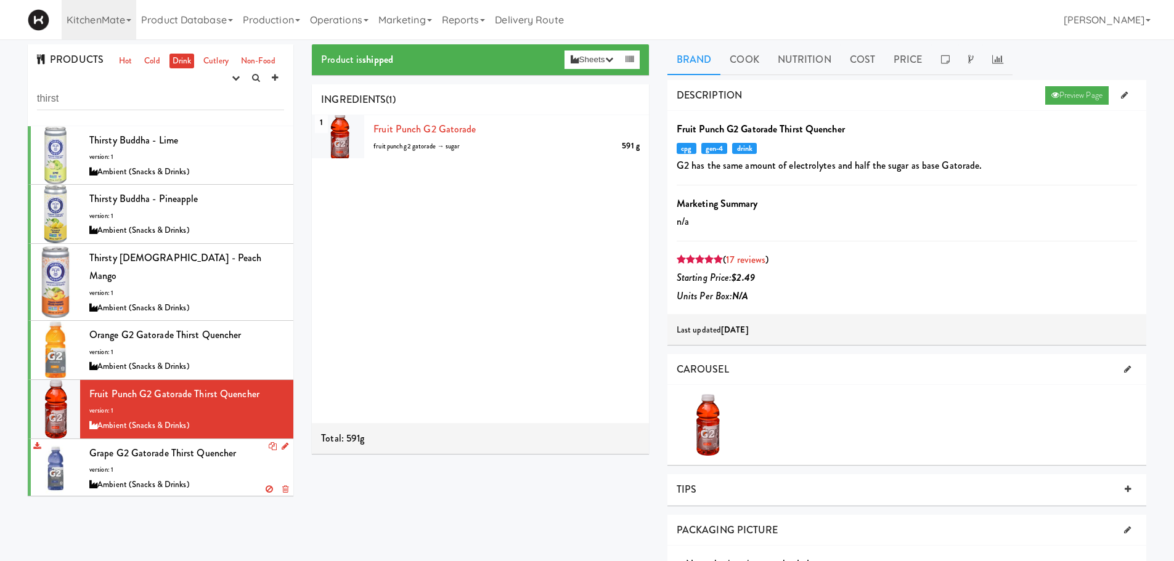
click at [191, 446] on span "Grape G2 Gatorade Thirst Quencher" at bounding box center [162, 453] width 147 height 14
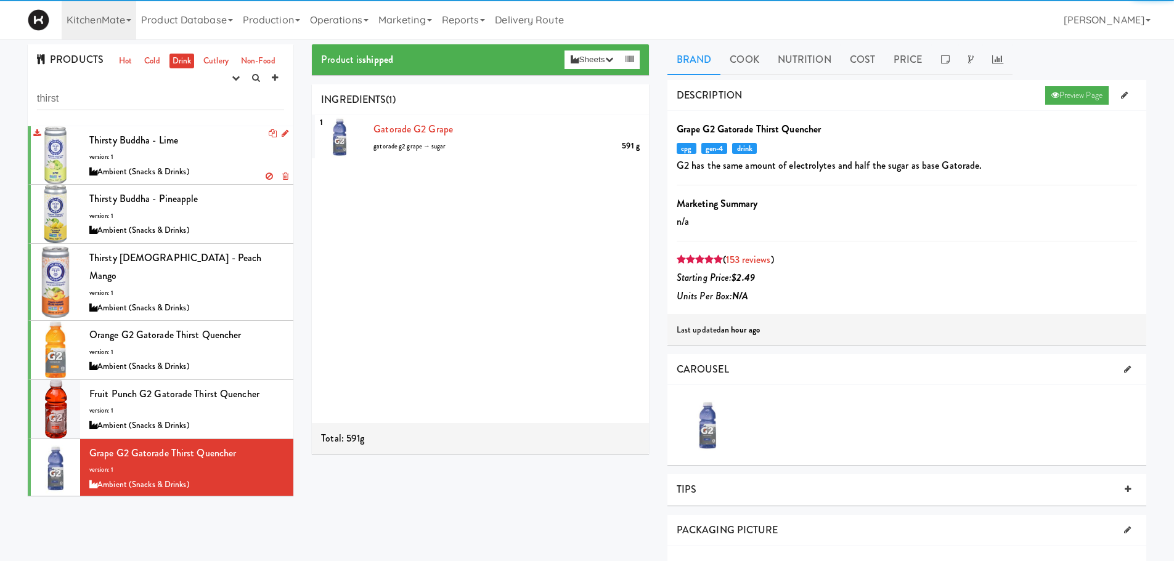
click at [200, 159] on div "Thirsty Buddha - Lime version: 1 Ambient (Snacks & Drinks)" at bounding box center [186, 155] width 195 height 49
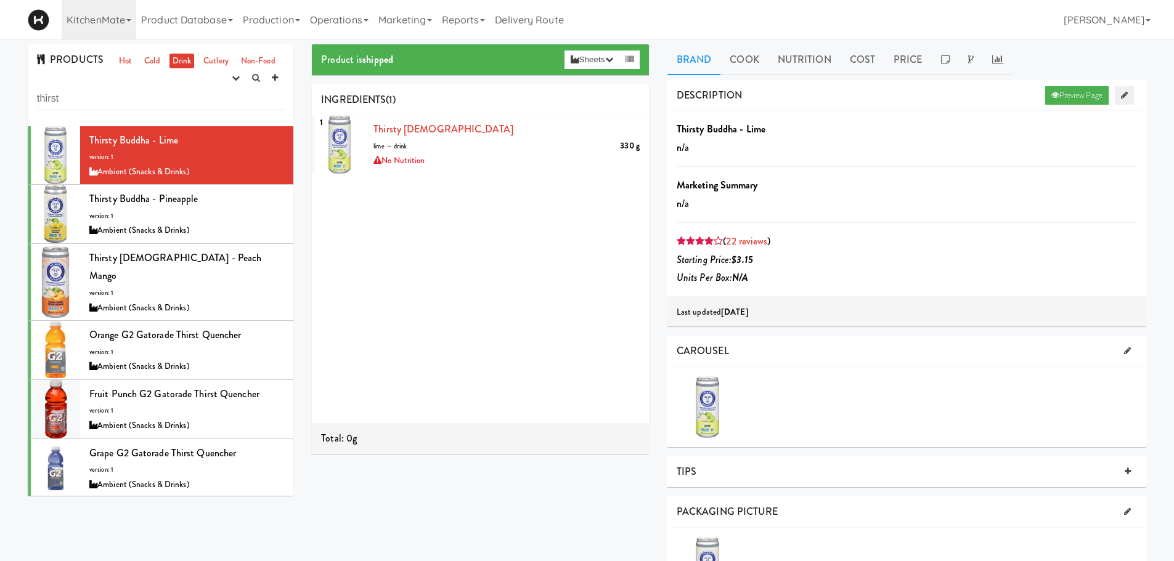
click at [1125, 95] on icon at bounding box center [1124, 95] width 7 height 8
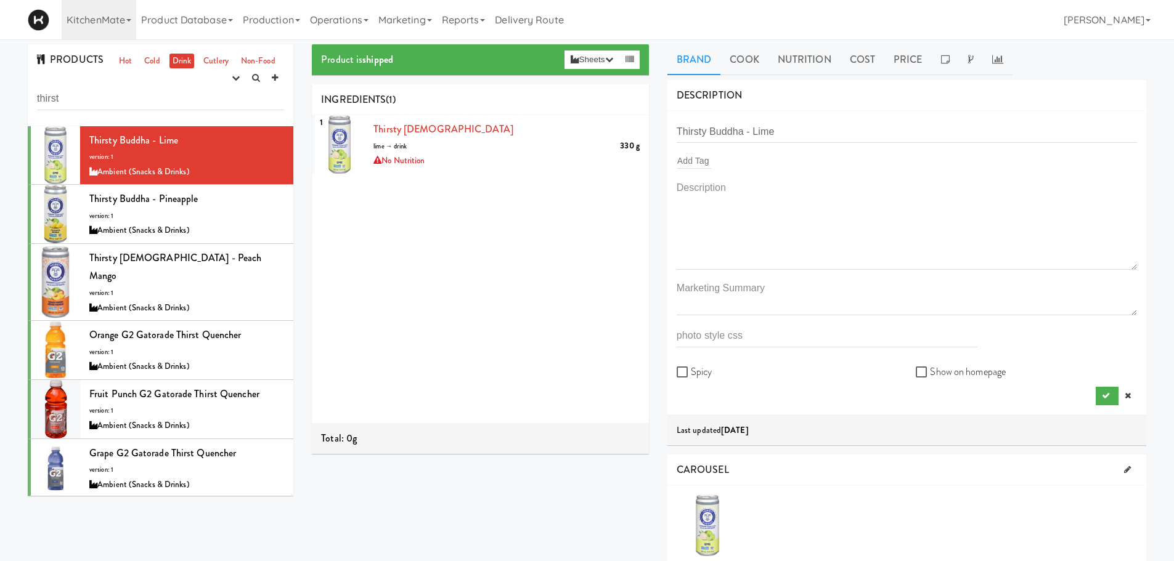
click at [716, 155] on div "Add Tag" at bounding box center [907, 160] width 460 height 17
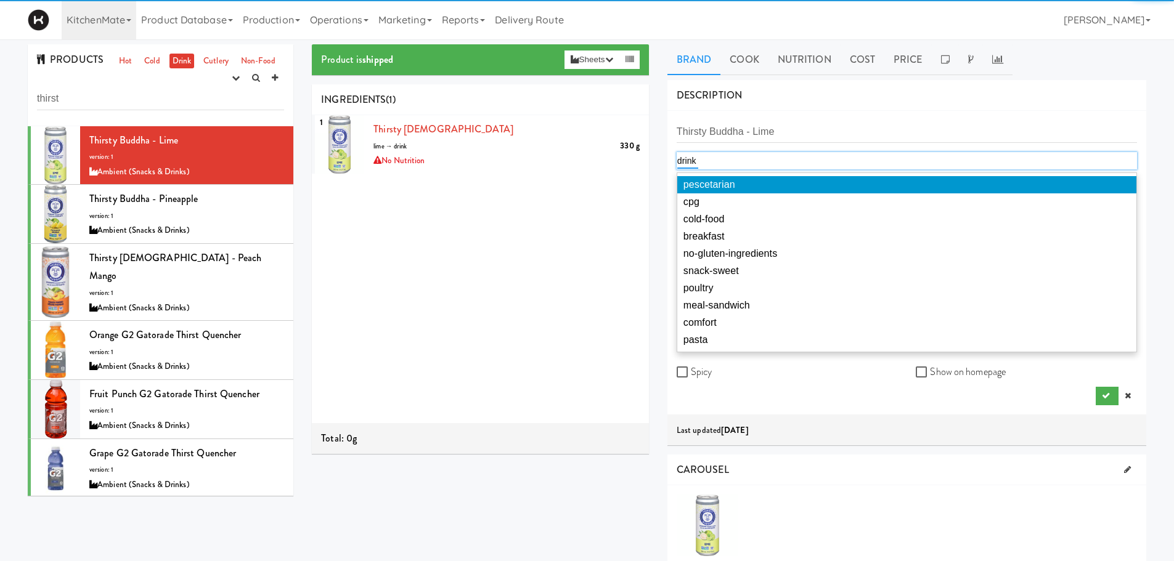
type input "drink"
click at [617, 201] on div "1 Thirsty Buddha 330 g lime → drink No Nutrition" at bounding box center [480, 269] width 337 height 308
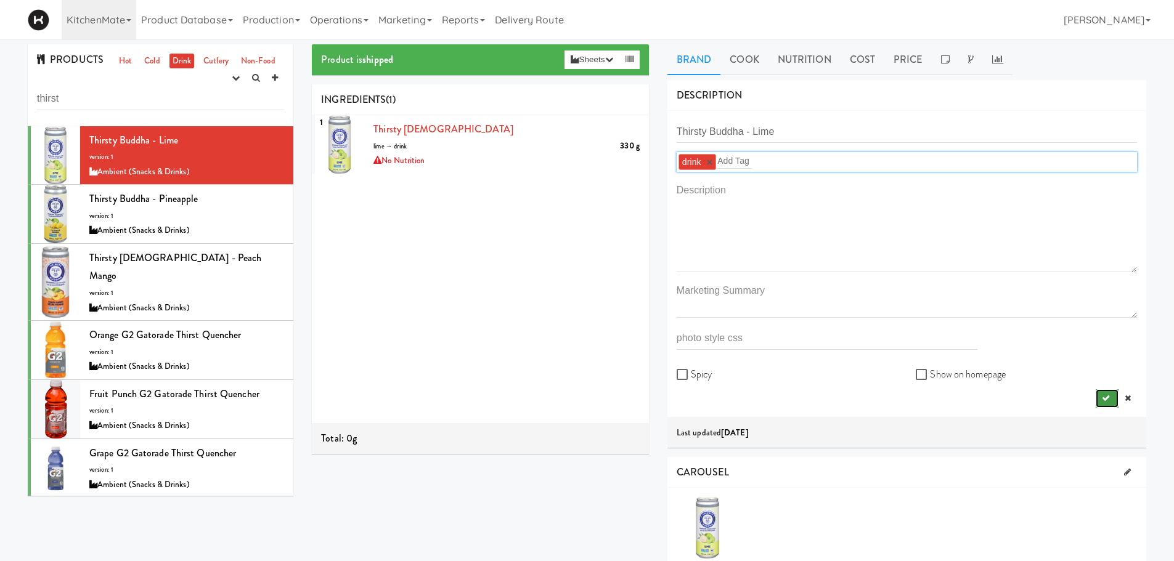
click at [1104, 398] on icon "submit" at bounding box center [1106, 398] width 8 height 8
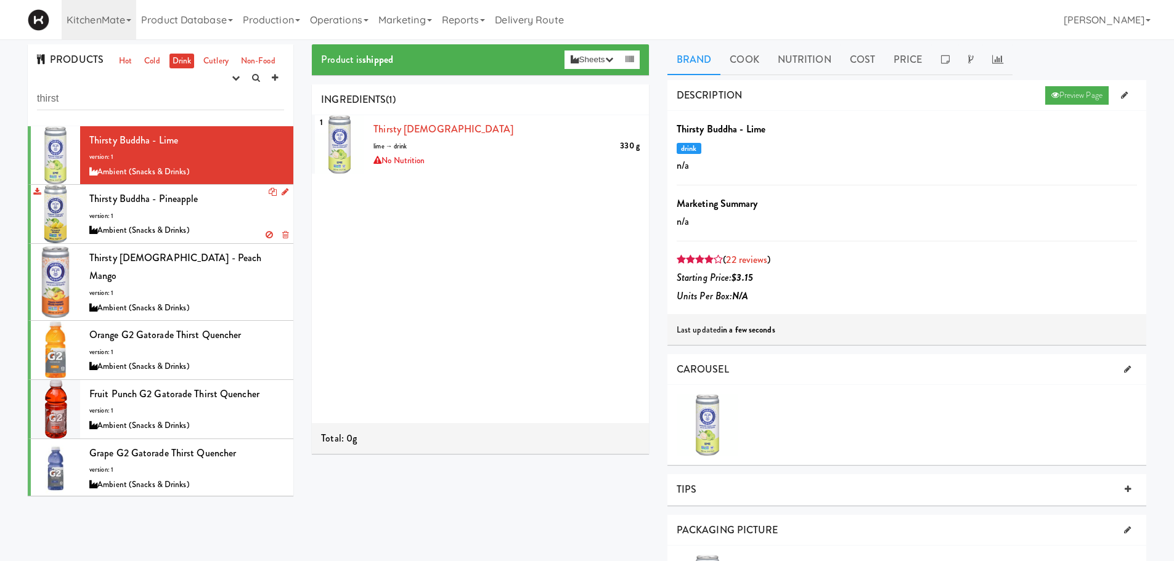
click at [179, 206] on span "Thirsty Buddha - Pineapple" at bounding box center [143, 199] width 109 height 14
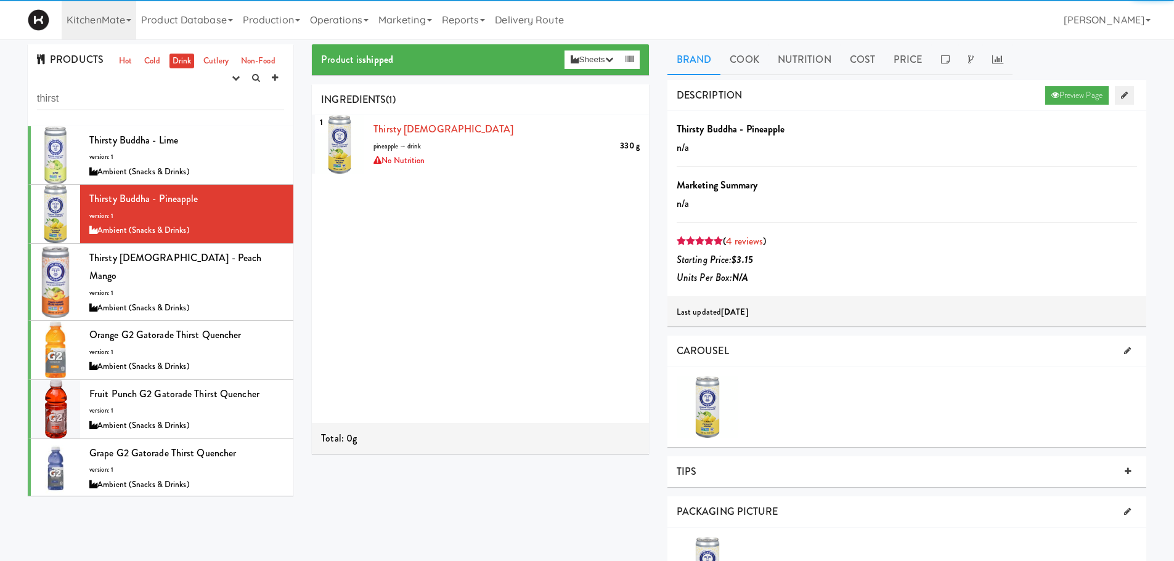
click at [1125, 96] on icon at bounding box center [1124, 95] width 7 height 8
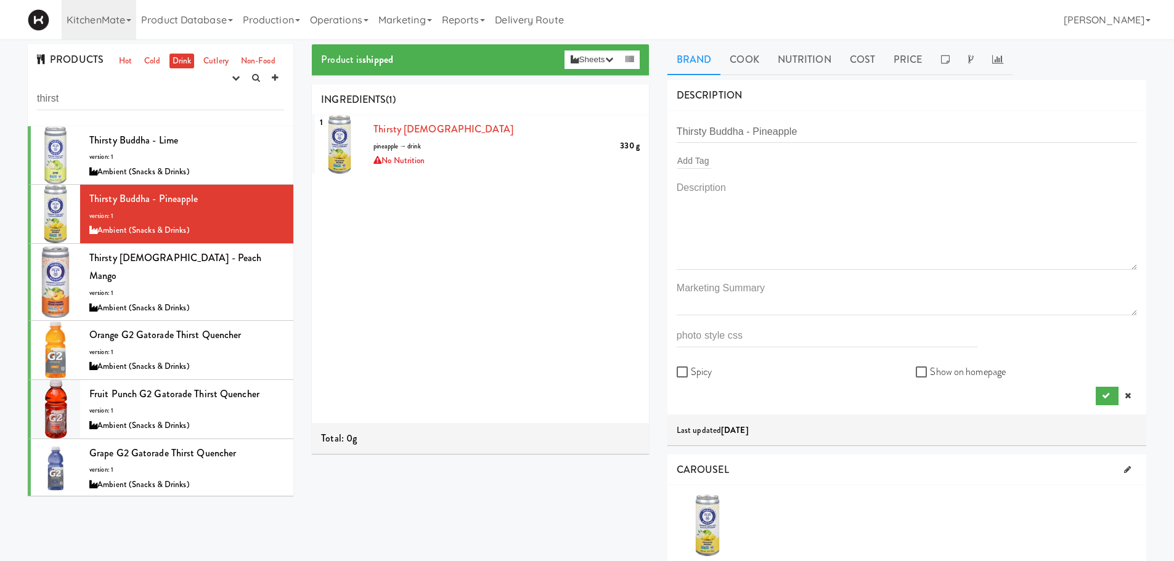
click at [743, 158] on div "Add Tag" at bounding box center [907, 160] width 460 height 17
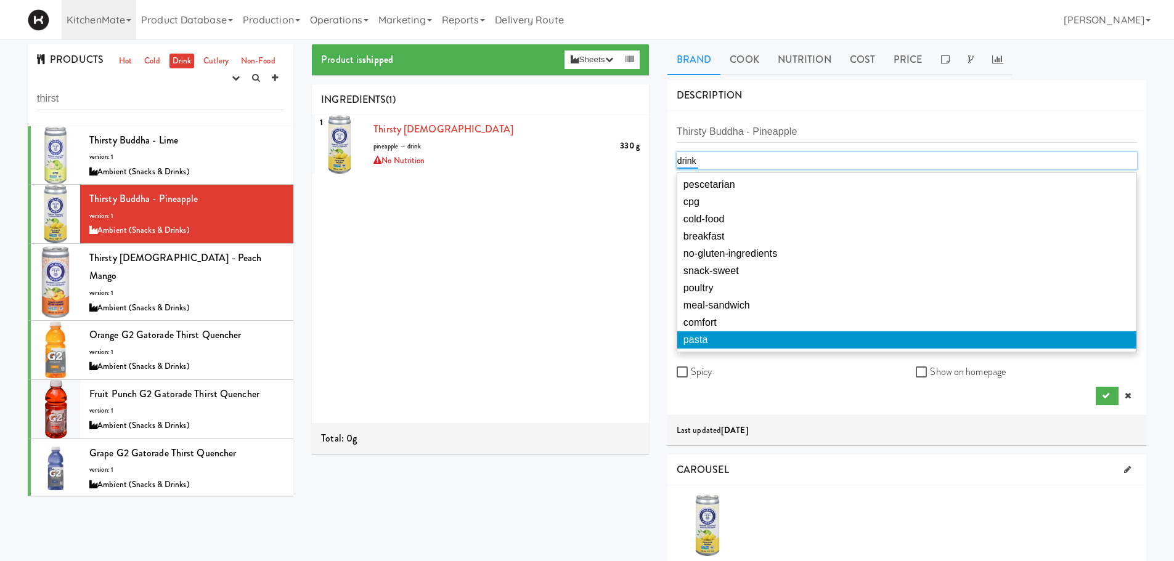
type input "drink"
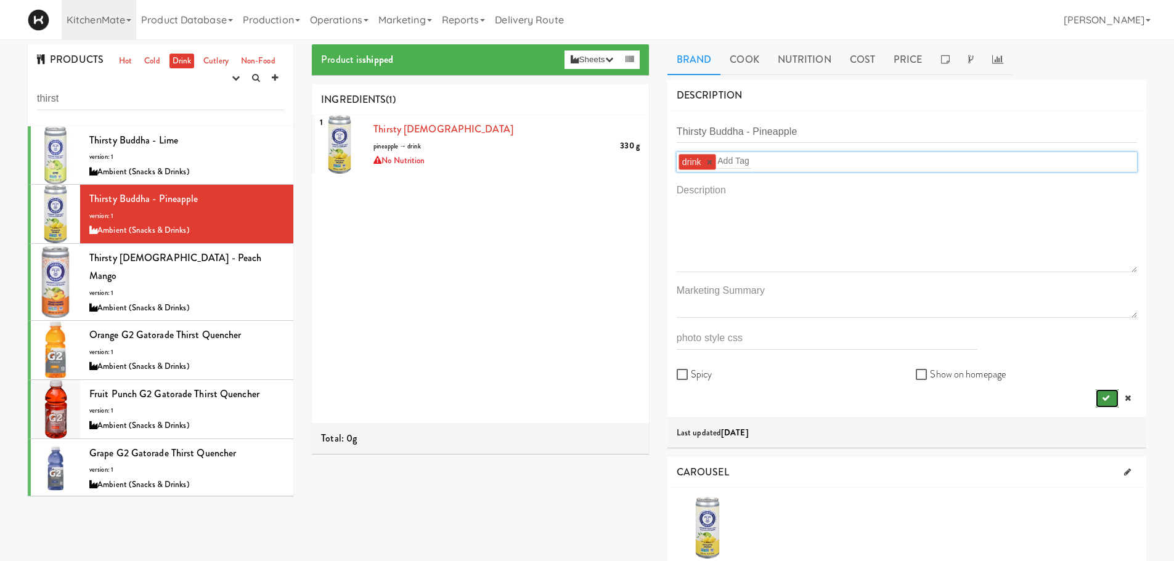
drag, startPoint x: 789, startPoint y: 420, endPoint x: 1106, endPoint y: 396, distance: 318.2
click at [1106, 396] on icon "submit" at bounding box center [1106, 398] width 8 height 8
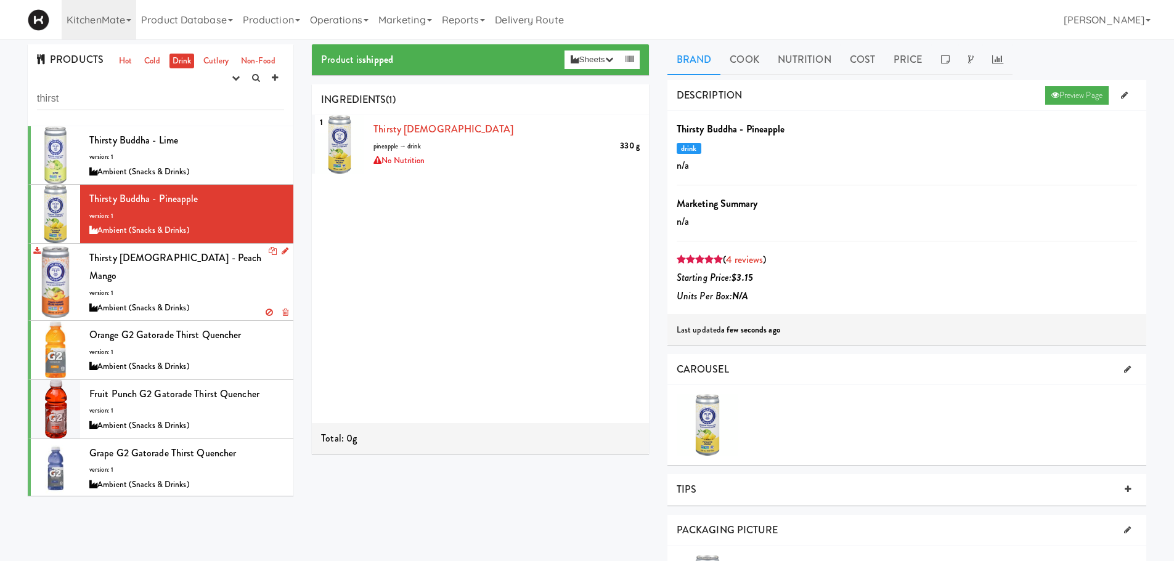
click at [167, 275] on div "Thirsty Buddha - Peach Mango version: 1 Ambient (Snacks & Drinks)" at bounding box center [186, 282] width 195 height 67
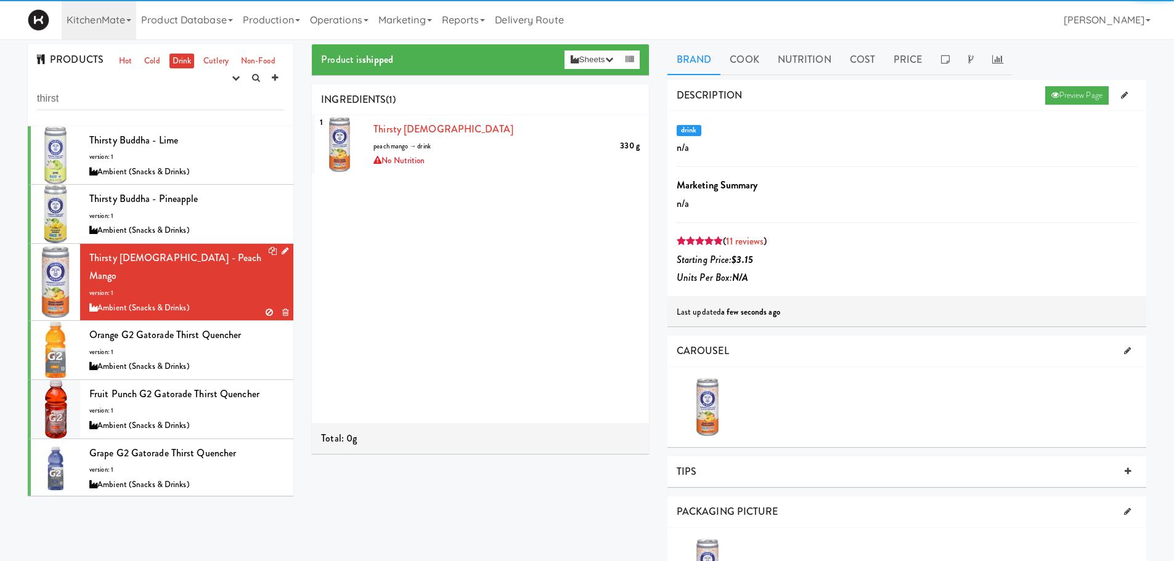
scroll to position [25, 0]
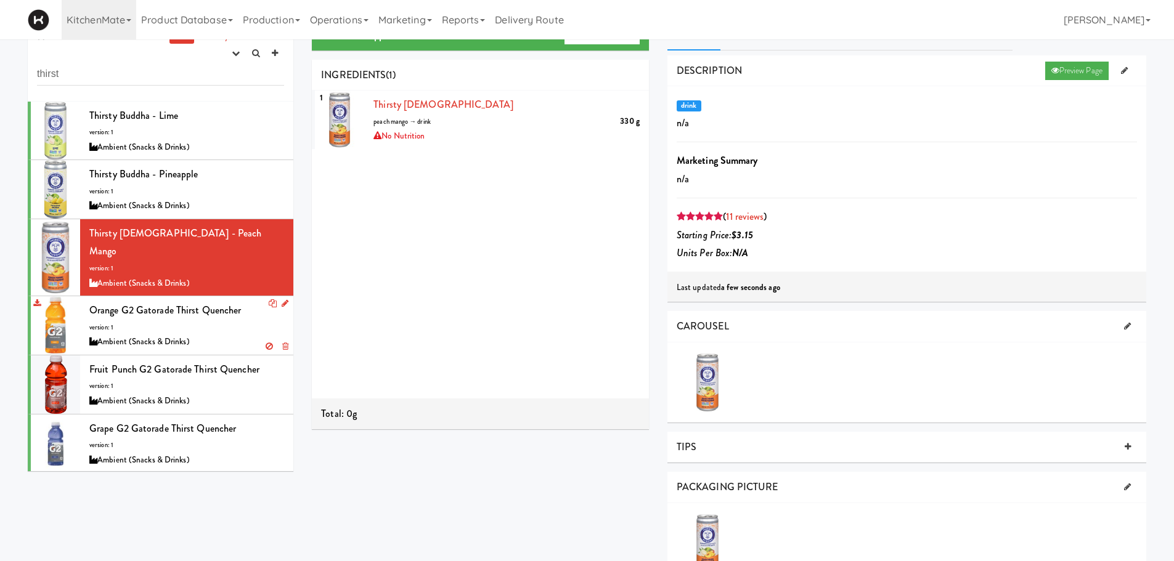
click at [184, 303] on span "Orange G2 Gatorade Thirst Quencher" at bounding box center [165, 310] width 152 height 14
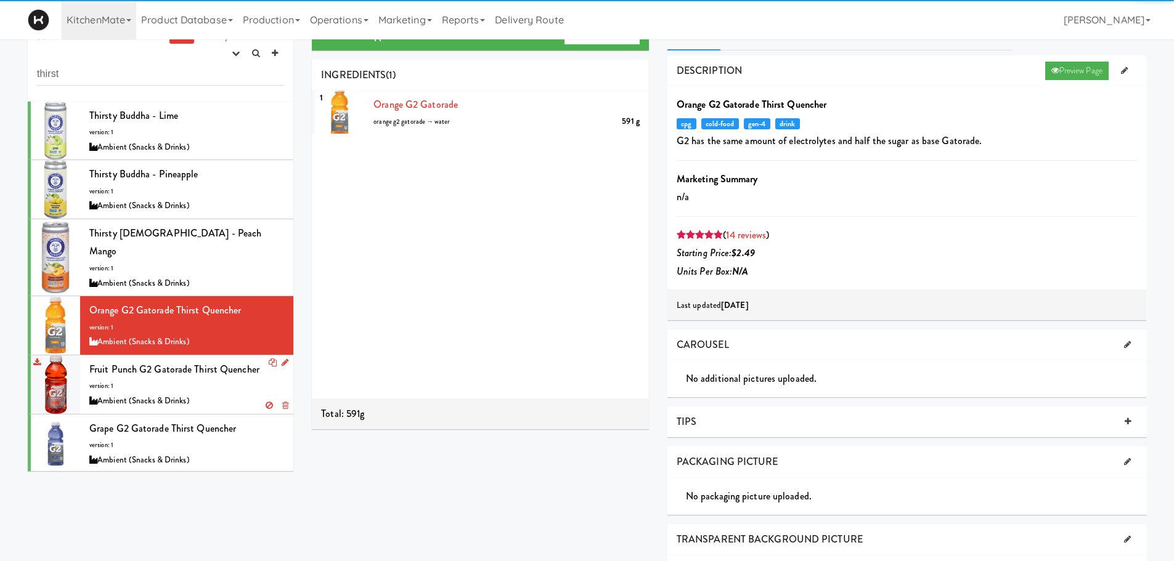
click at [187, 362] on span "Fruit Punch G2 Gatorade Thirst Quencher" at bounding box center [174, 369] width 170 height 14
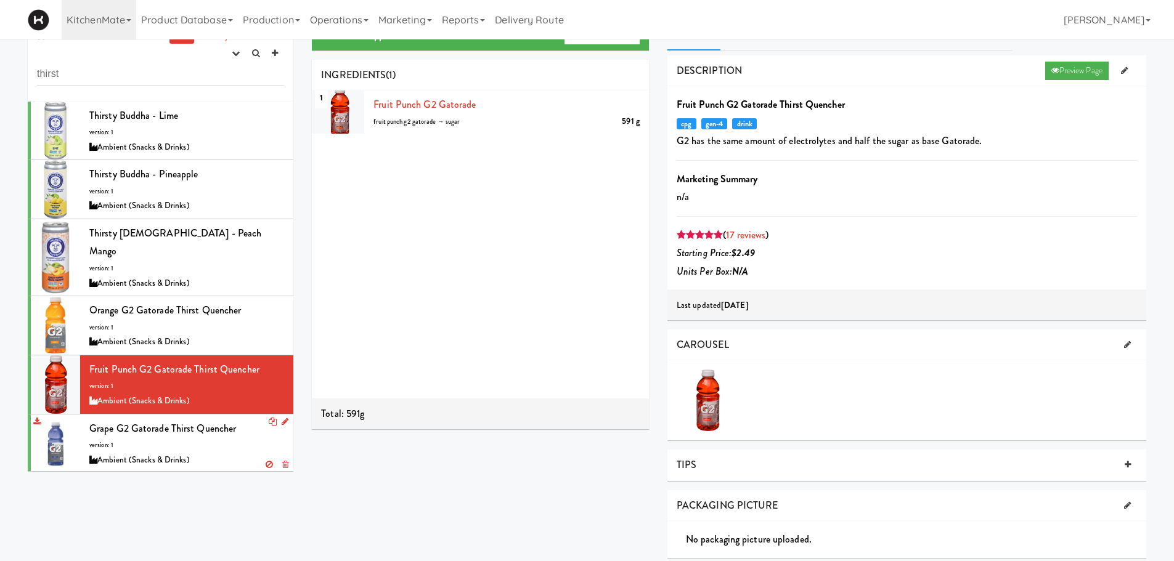
click at [224, 453] on div "Ambient (Snacks & Drinks)" at bounding box center [186, 460] width 195 height 15
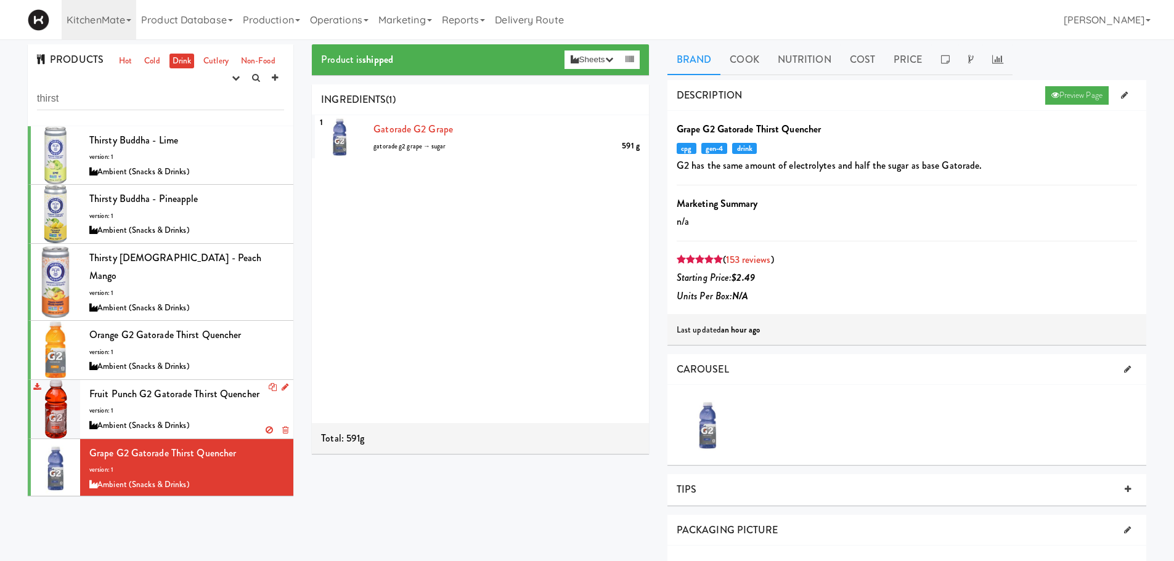
click at [180, 418] on div "Ambient (Snacks & Drinks)" at bounding box center [186, 425] width 195 height 15
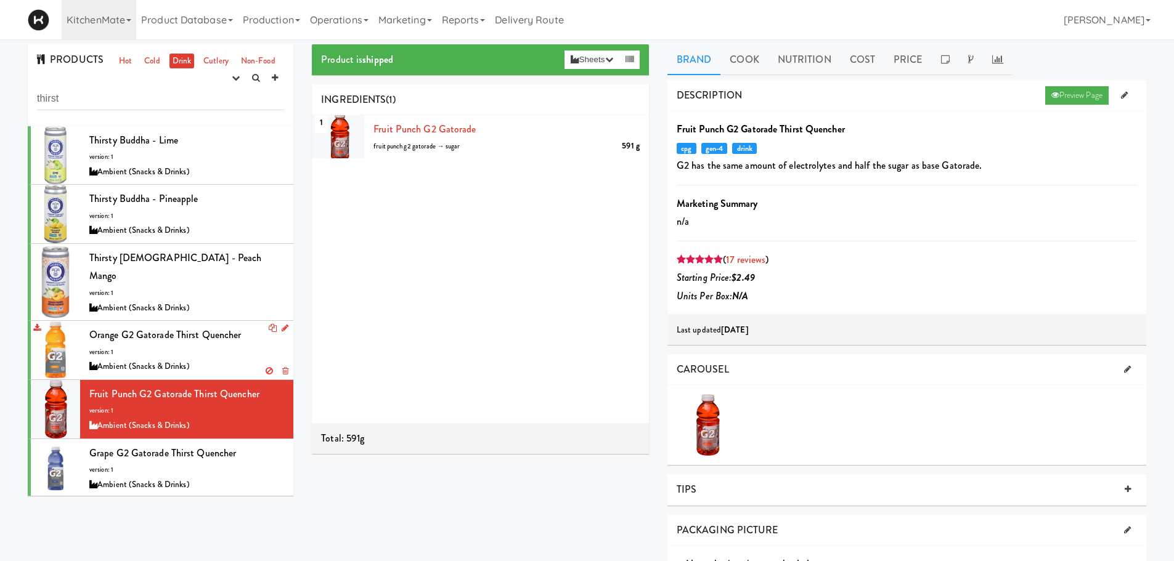
click at [232, 359] on div "Ambient (Snacks & Drinks)" at bounding box center [186, 366] width 195 height 15
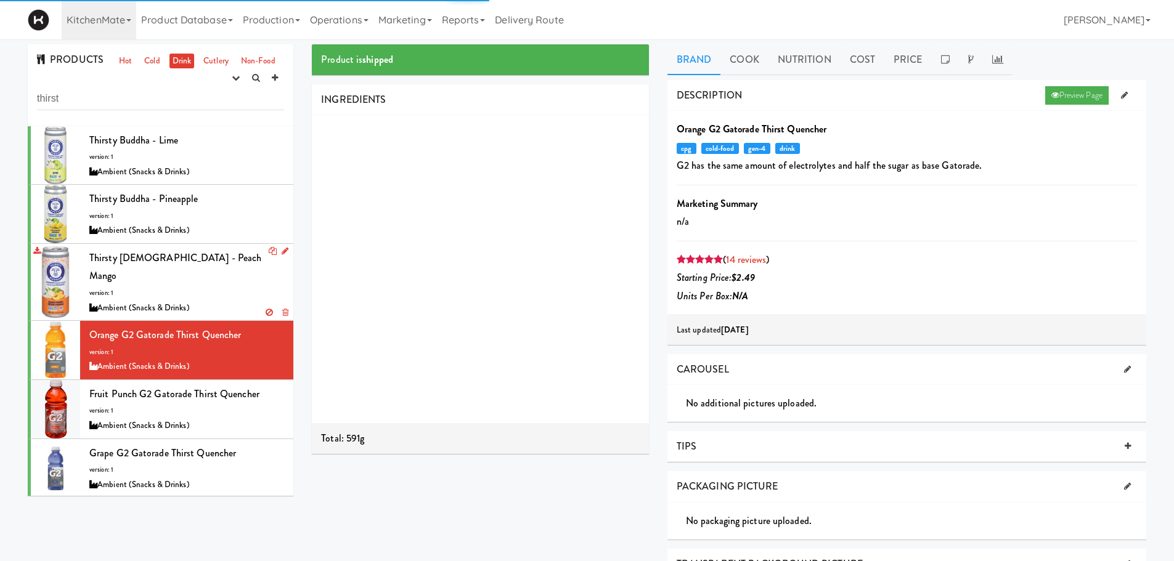
click at [190, 275] on div "Thirsty Buddha - Peach Mango version: 1 Ambient (Snacks & Drinks)" at bounding box center [186, 282] width 195 height 67
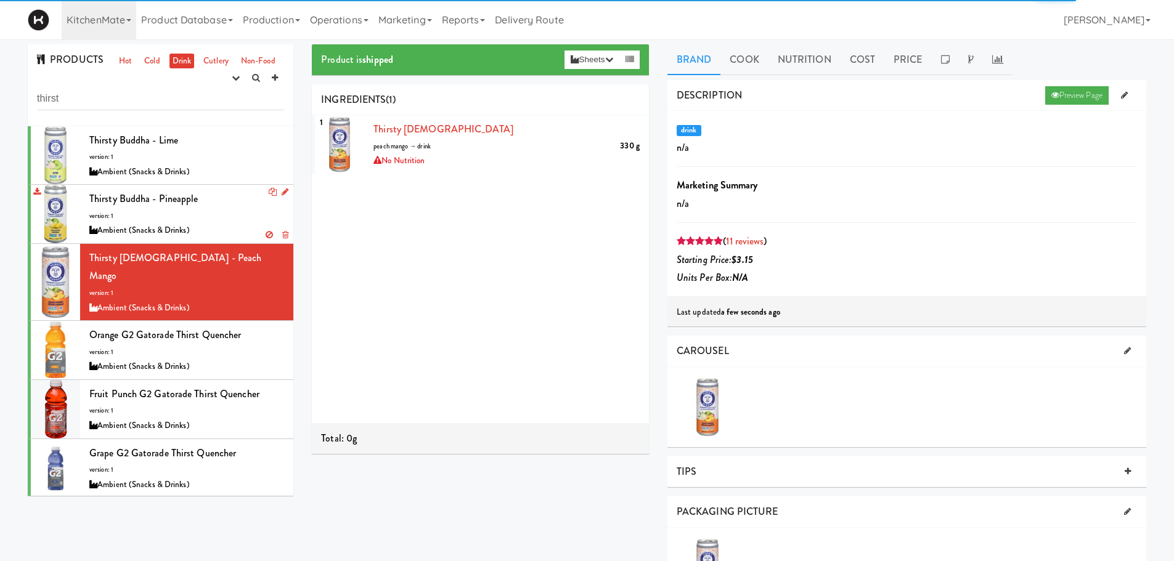
click at [207, 214] on div "Thirsty Buddha - Pineapple version: 1 Ambient (Snacks & Drinks)" at bounding box center [186, 214] width 195 height 49
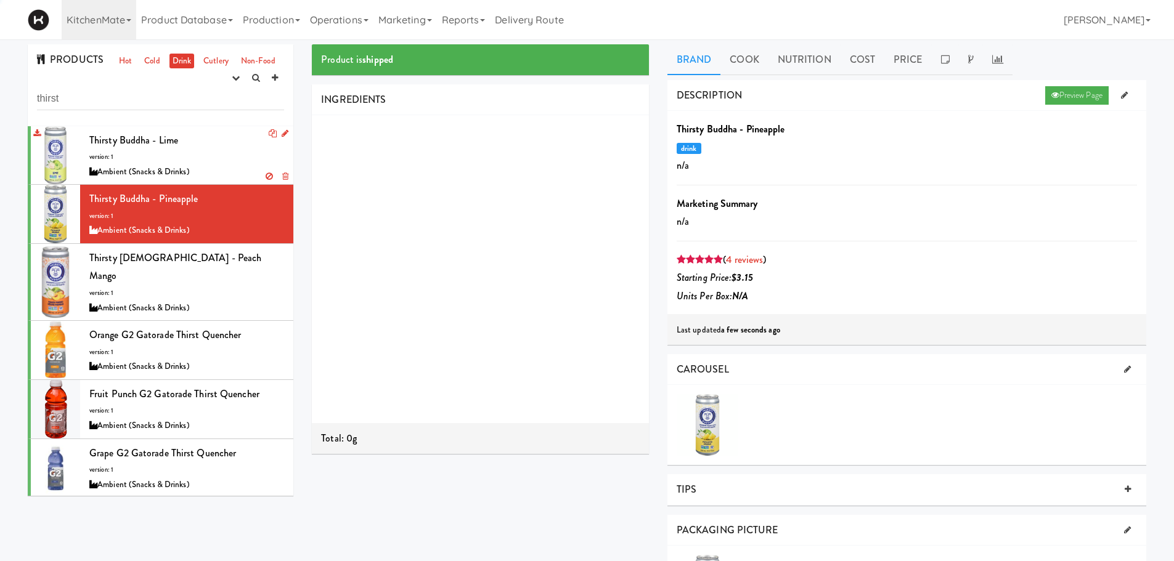
click at [163, 152] on div "Thirsty Buddha - Lime version: 1 Ambient (Snacks & Drinks)" at bounding box center [186, 155] width 195 height 49
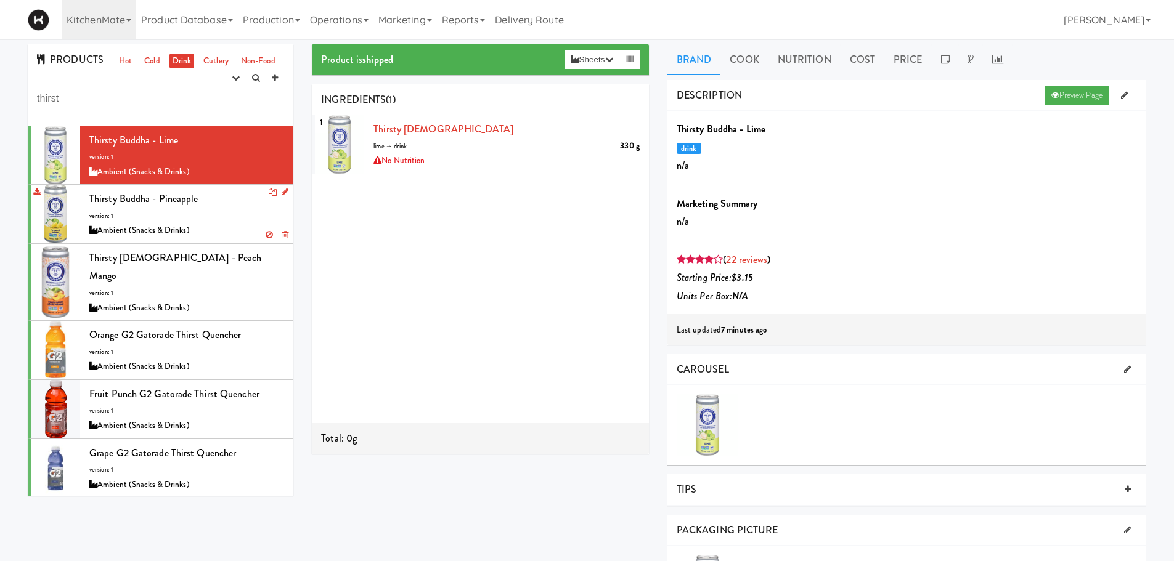
click at [185, 221] on div "Thirsty Buddha - Pineapple version: 1 Ambient (Snacks & Drinks)" at bounding box center [186, 214] width 195 height 49
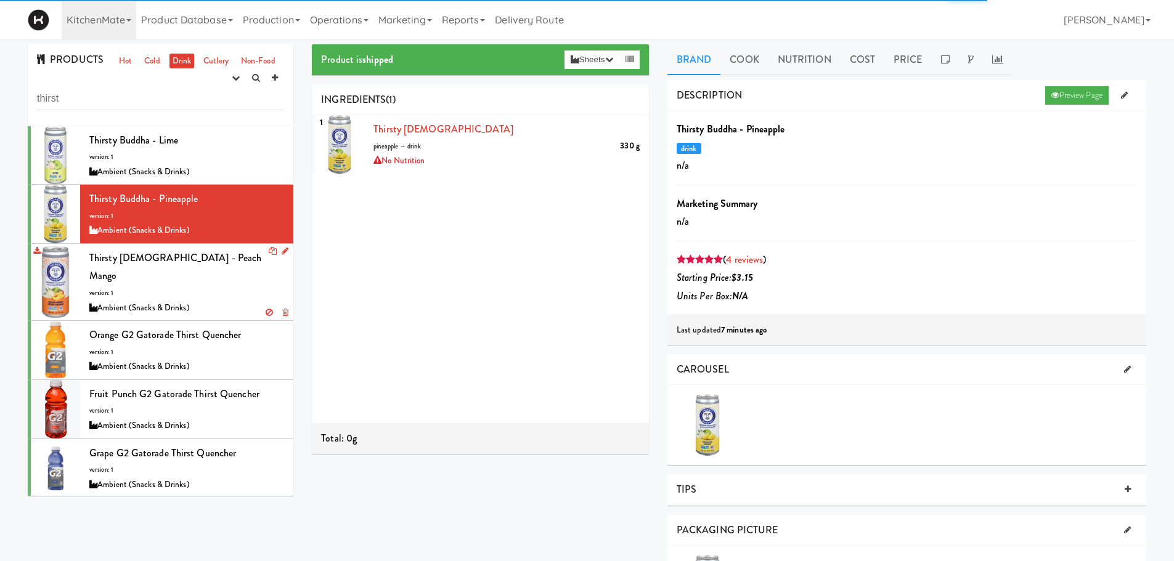
click at [190, 279] on div "Thirsty Buddha - Peach Mango version: 1 Ambient (Snacks & Drinks)" at bounding box center [186, 282] width 195 height 67
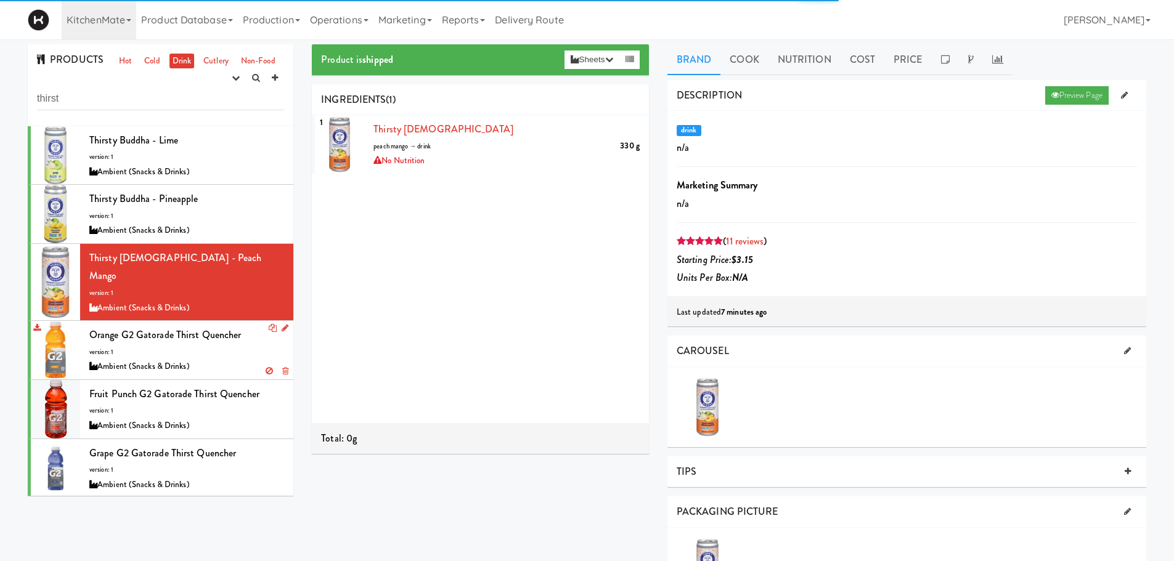
click at [195, 337] on div "Orange G2 Gatorade Thirst Quencher version: 1 Ambient (Snacks & Drinks)" at bounding box center [186, 350] width 195 height 49
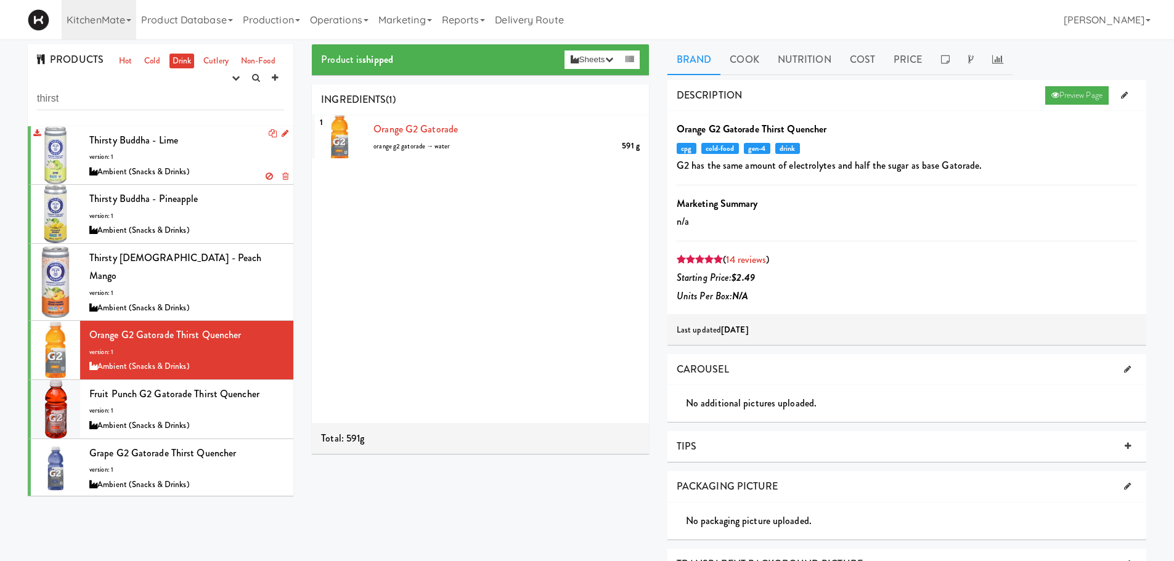
click at [254, 149] on div "Thirsty Buddha - Lime version: 1 Ambient (Snacks & Drinks)" at bounding box center [186, 155] width 195 height 49
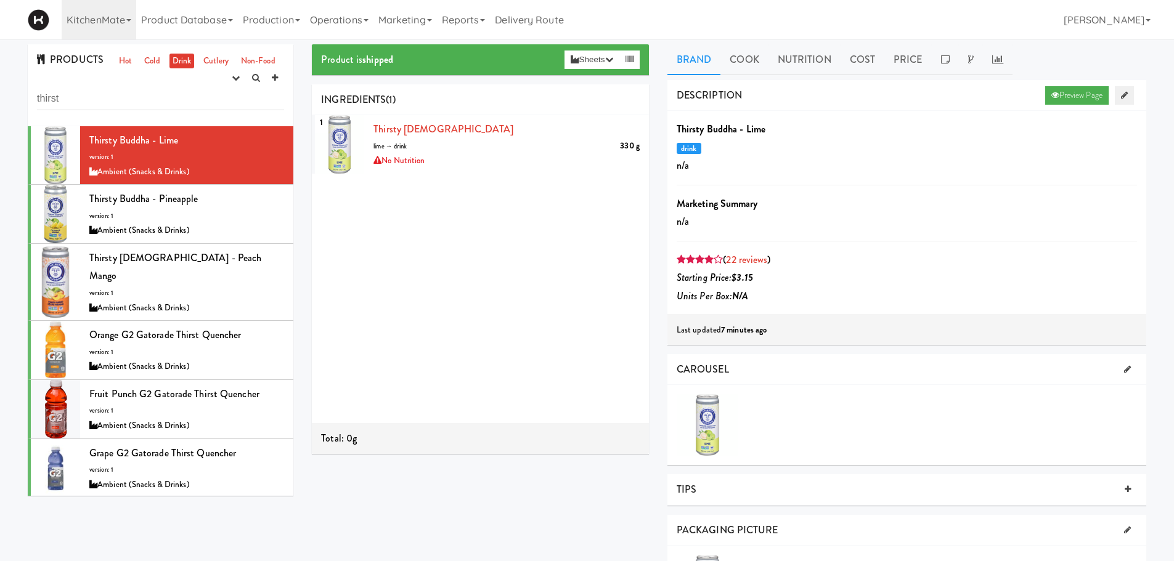
click at [1124, 87] on link at bounding box center [1124, 95] width 19 height 18
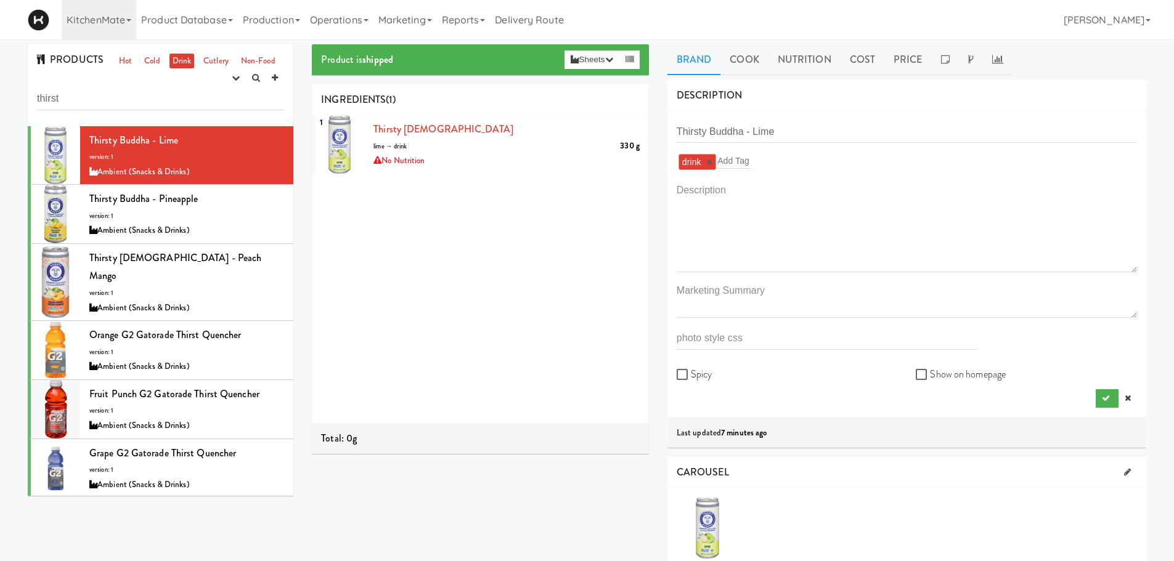
click at [805, 169] on div "drink × Add Tag" at bounding box center [907, 162] width 460 height 20
type input "cold"
click at [1107, 394] on button "submit" at bounding box center [1107, 398] width 23 height 18
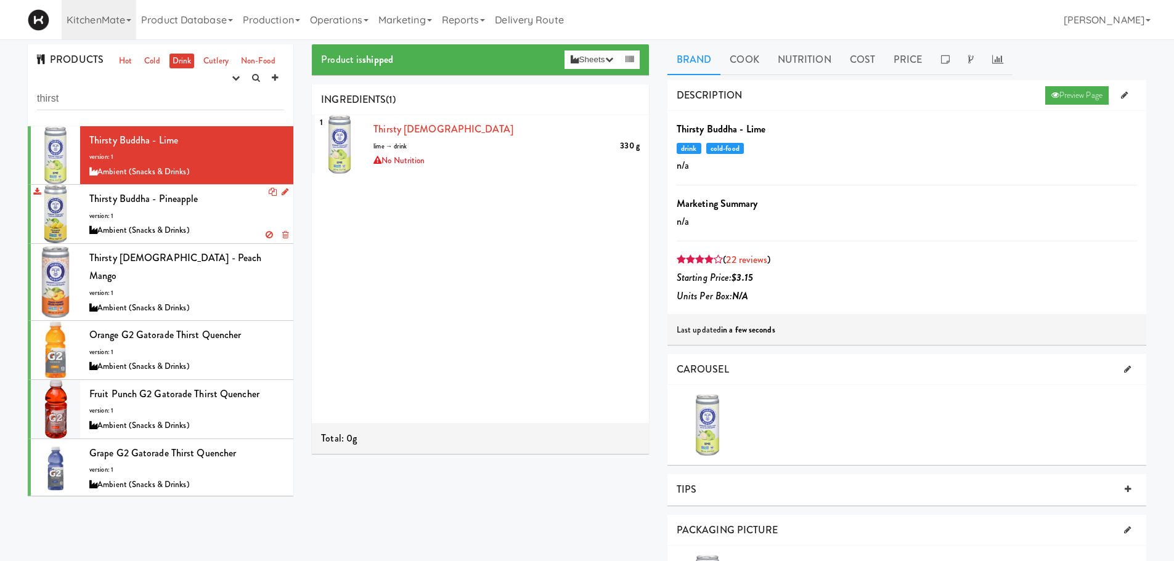
click at [114, 202] on span "Thirsty Buddha - Pineapple" at bounding box center [143, 199] width 109 height 14
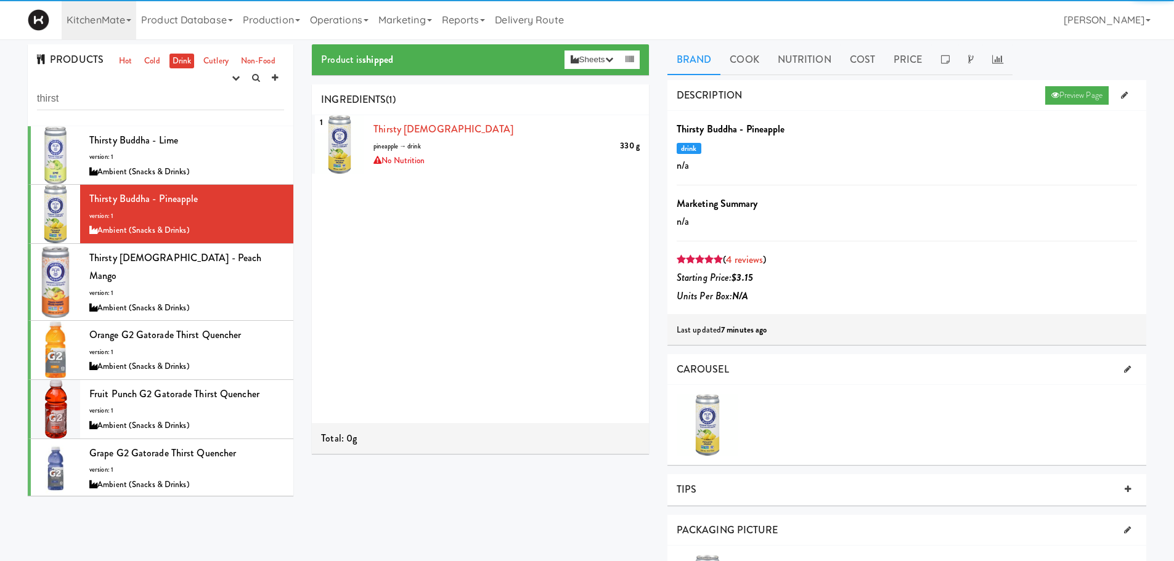
click at [1113, 94] on div "Preview Page" at bounding box center [1089, 95] width 95 height 18
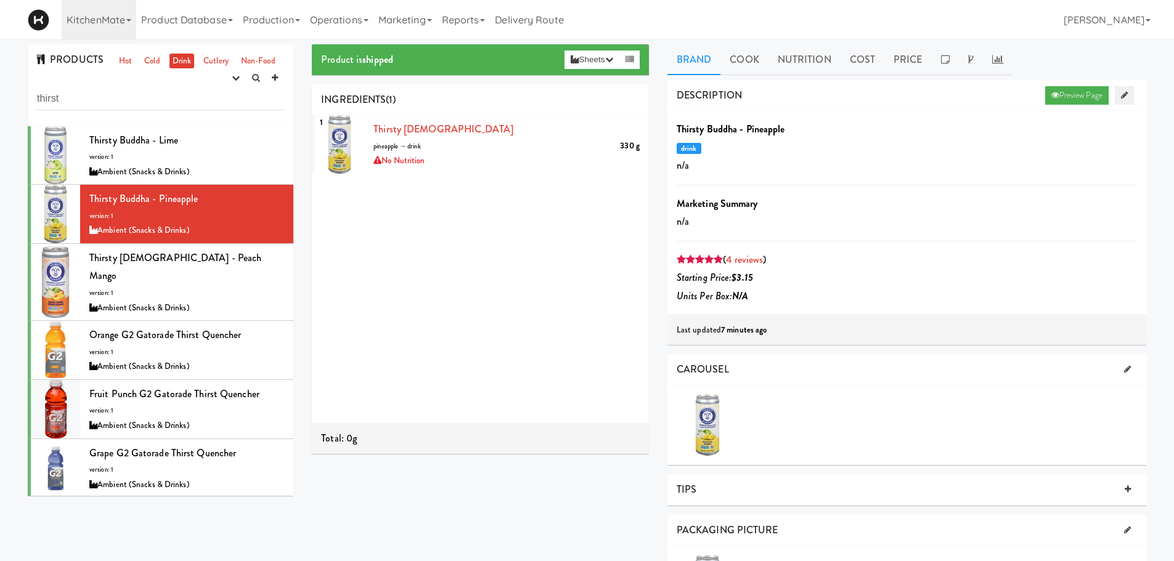
click at [1122, 92] on icon at bounding box center [1124, 95] width 7 height 8
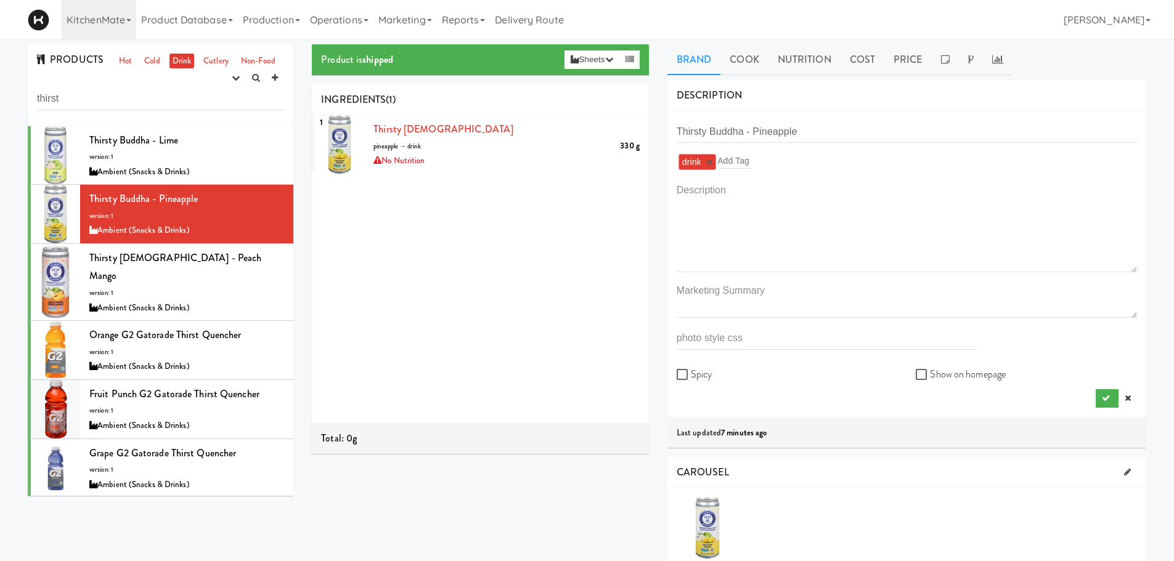
click at [825, 169] on div "drink × Add Tag" at bounding box center [907, 162] width 460 height 20
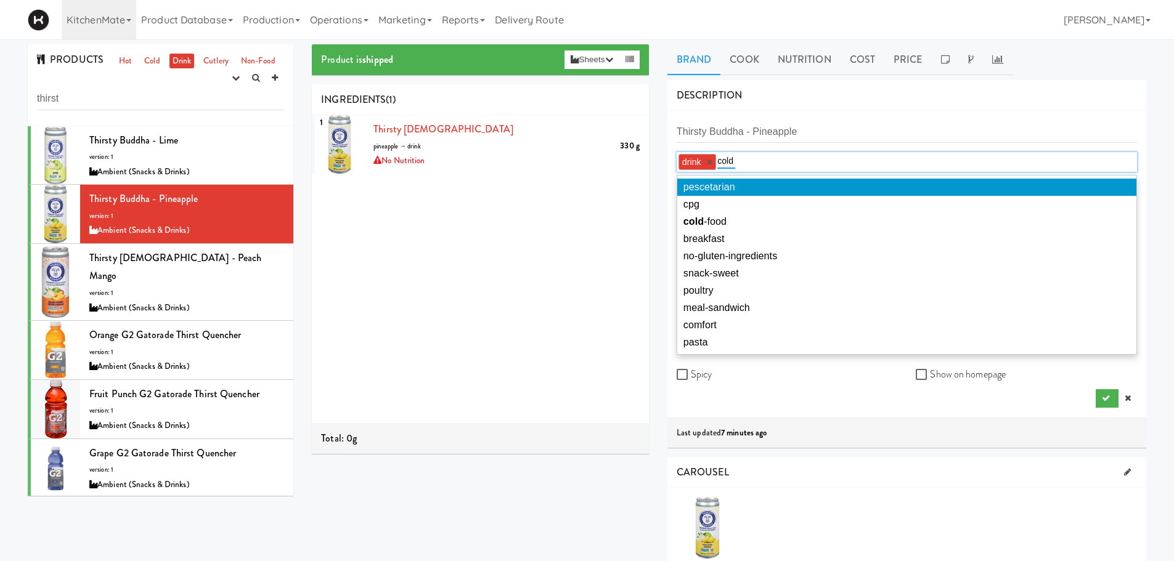
type input "cold"
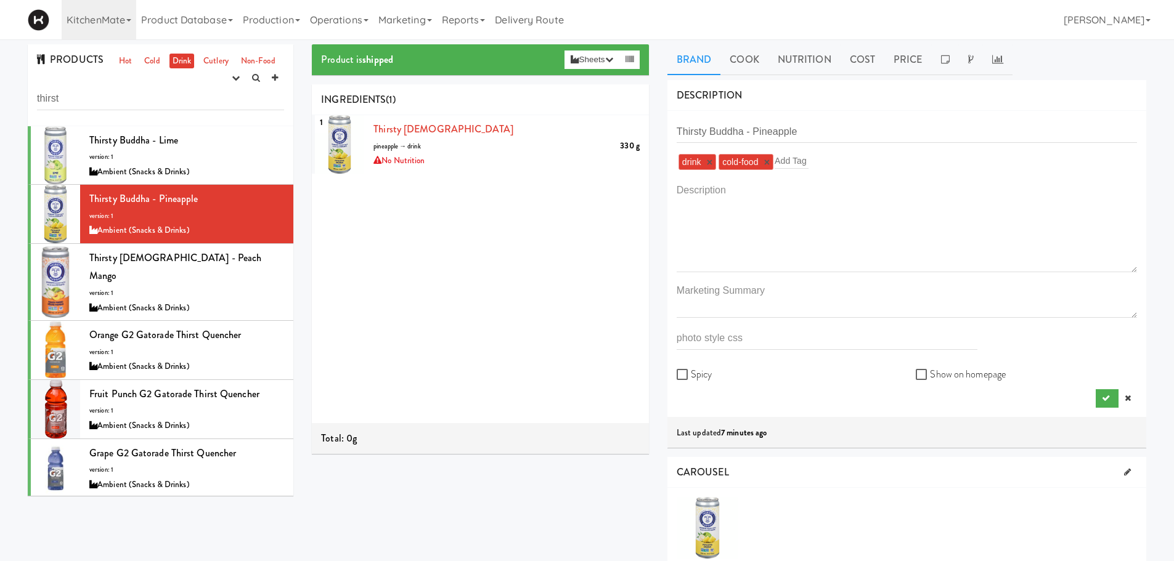
click at [1108, 409] on div "Thirsty Buddha - Pineapple drink × cold-food × Add Tag Spicy Show on homepage" at bounding box center [906, 264] width 479 height 306
click at [1108, 405] on button "submit" at bounding box center [1107, 398] width 23 height 18
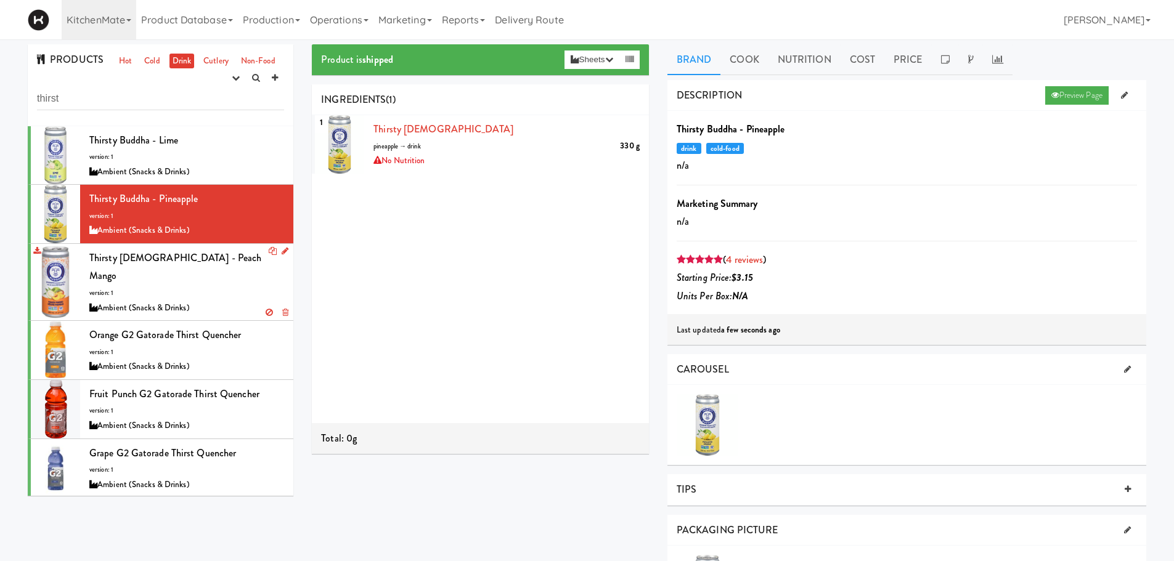
click at [190, 301] on div "Ambient (Snacks & Drinks)" at bounding box center [186, 308] width 195 height 15
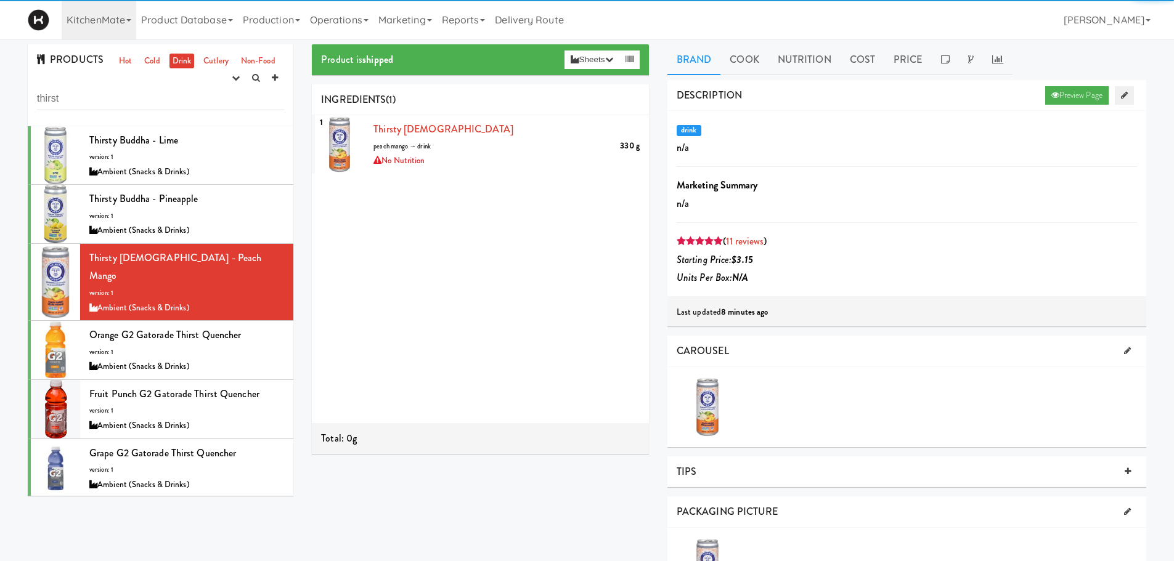
click at [1125, 96] on icon at bounding box center [1124, 95] width 7 height 8
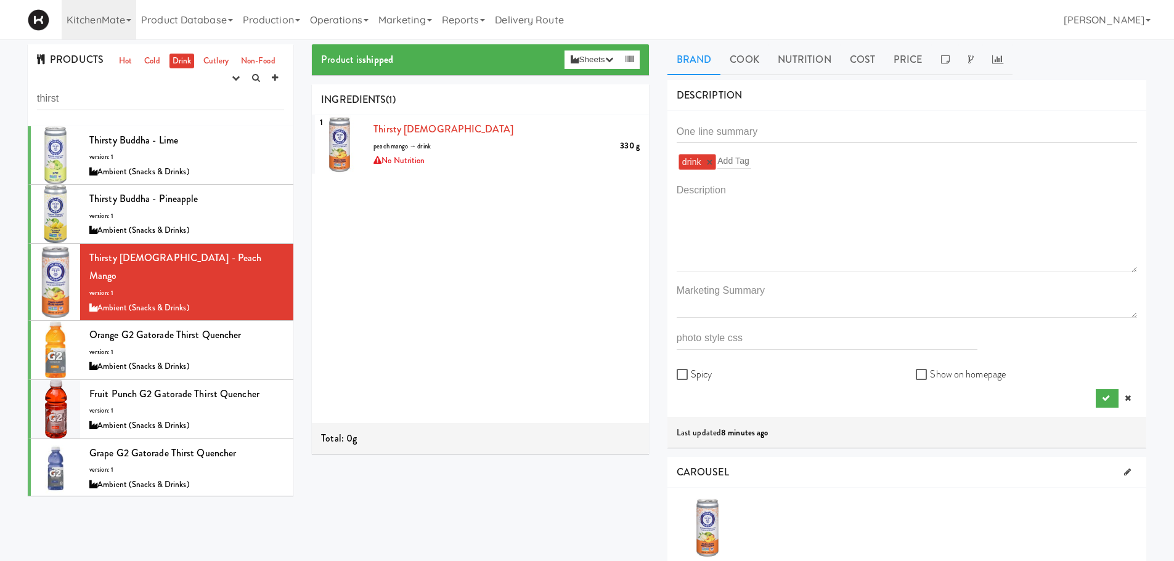
click at [774, 161] on div "drink × Add Tag" at bounding box center [907, 162] width 460 height 20
type input "cold"
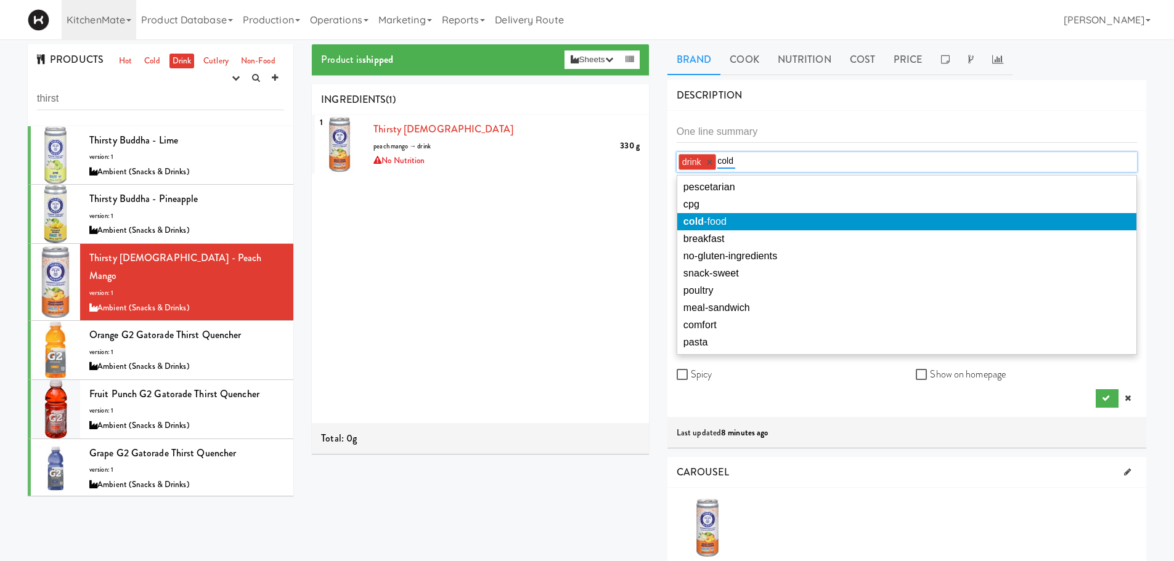
type input "cold"
click at [717, 214] on li "cold -food" at bounding box center [906, 221] width 459 height 17
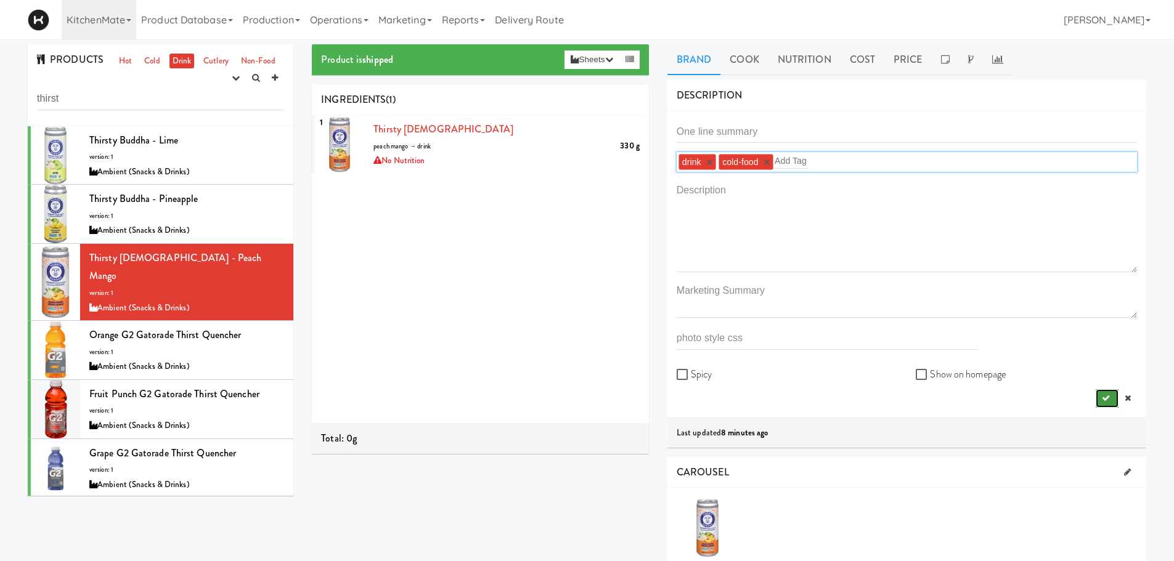
click at [1108, 394] on button "submit" at bounding box center [1107, 398] width 23 height 18
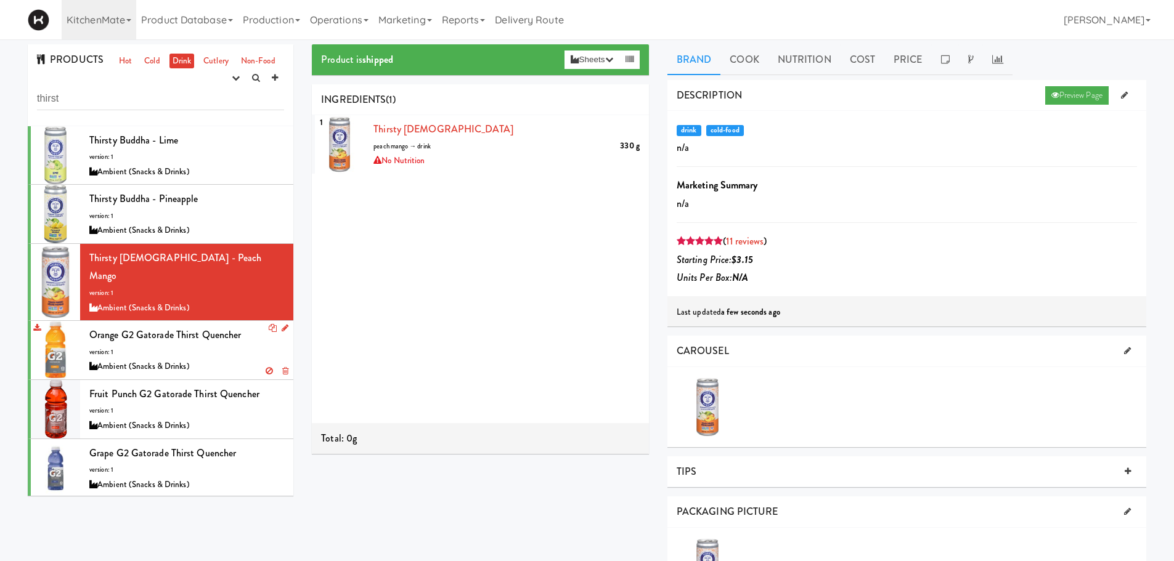
click at [214, 359] on div "Ambient (Snacks & Drinks)" at bounding box center [186, 366] width 195 height 15
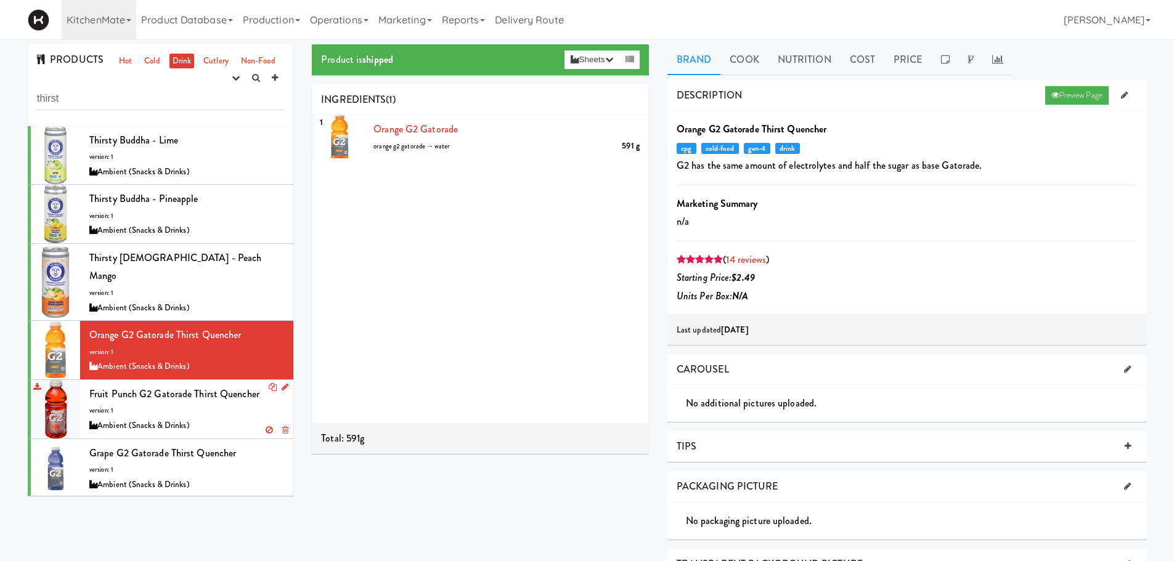
click at [238, 387] on span "Fruit Punch G2 Gatorade Thirst Quencher" at bounding box center [174, 394] width 170 height 14
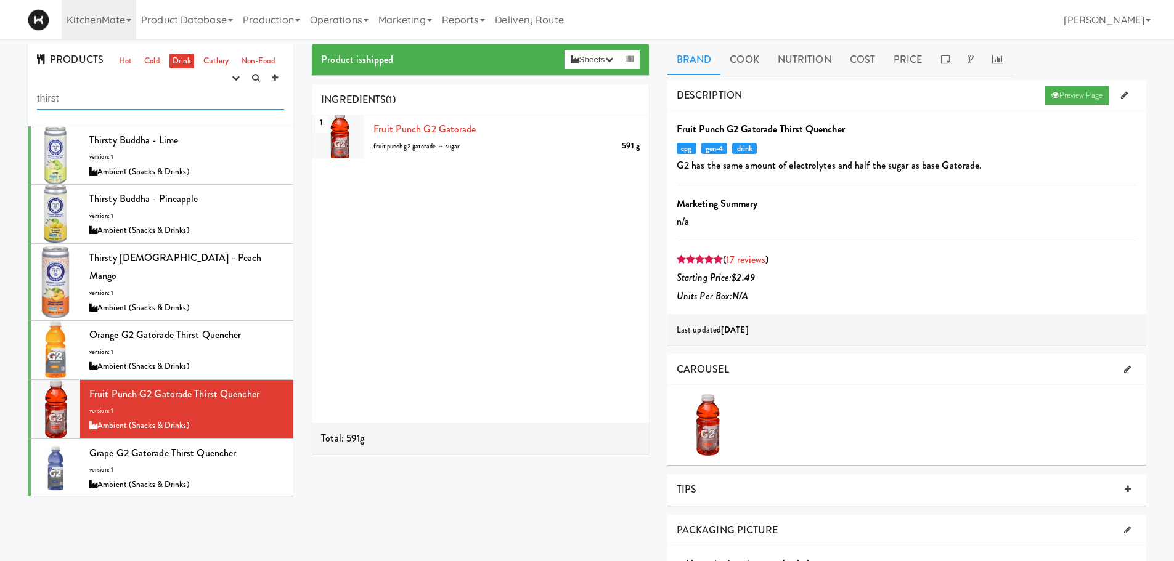
drag, startPoint x: 89, startPoint y: 100, endPoint x: 0, endPoint y: 115, distance: 90.7
click at [0, 115] on div "PRODUCTS Hot Cold Drink Cutlery Non-Food experimenting finalized shipped discon…" at bounding box center [587, 445] width 1174 height 802
